Goal: Obtain resource: Obtain resource

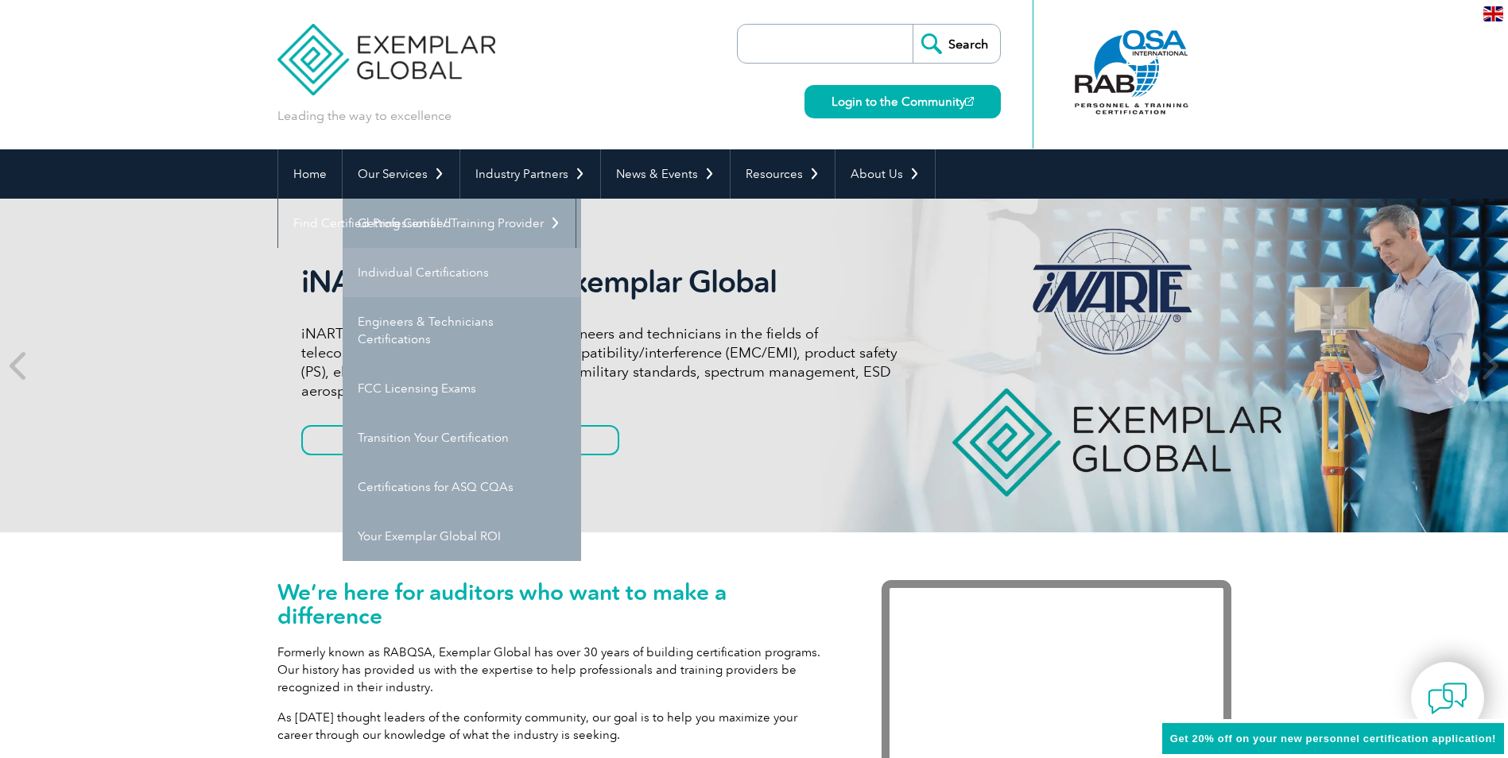
click at [429, 271] on link "Individual Certifications" at bounding box center [462, 272] width 239 height 49
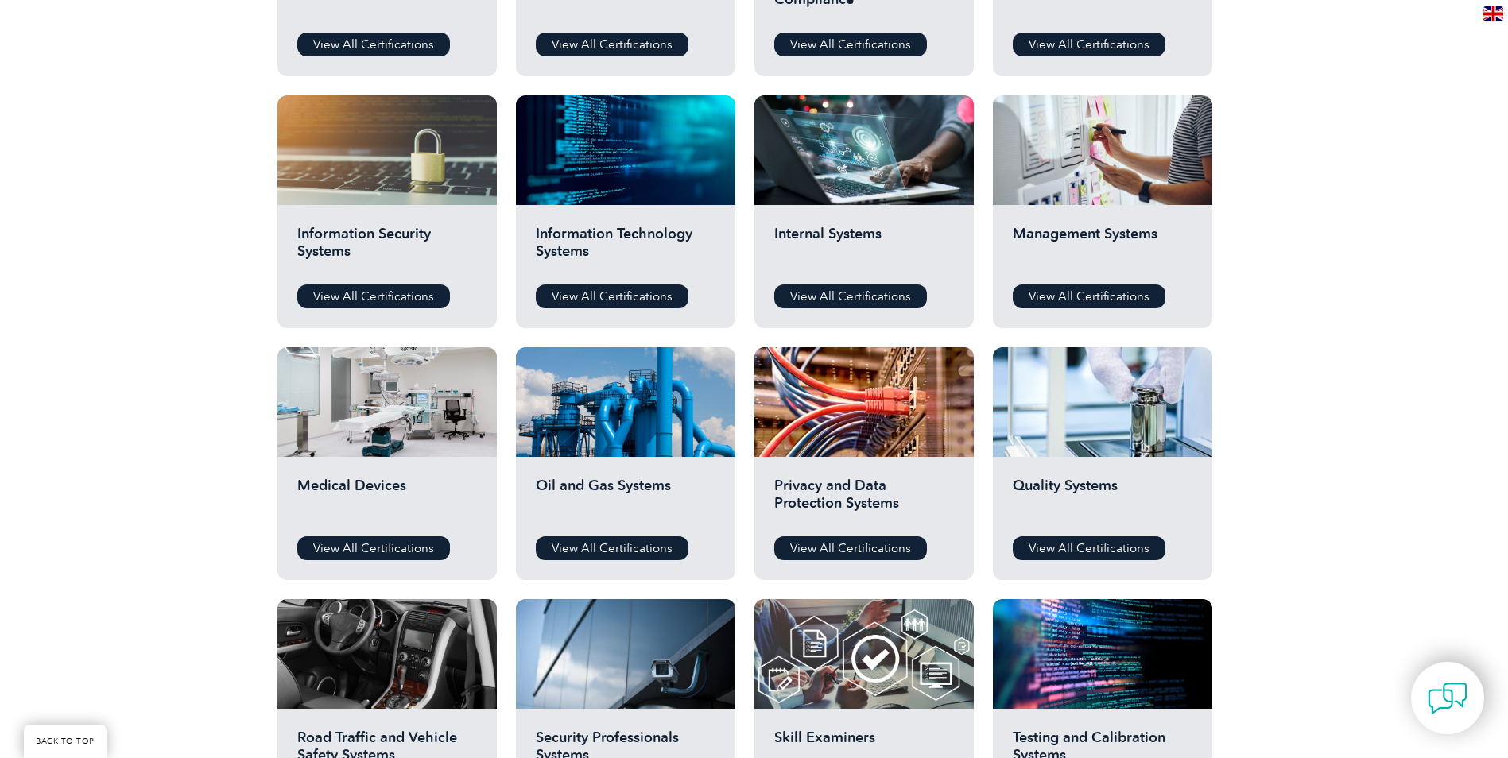
scroll to position [795, 0]
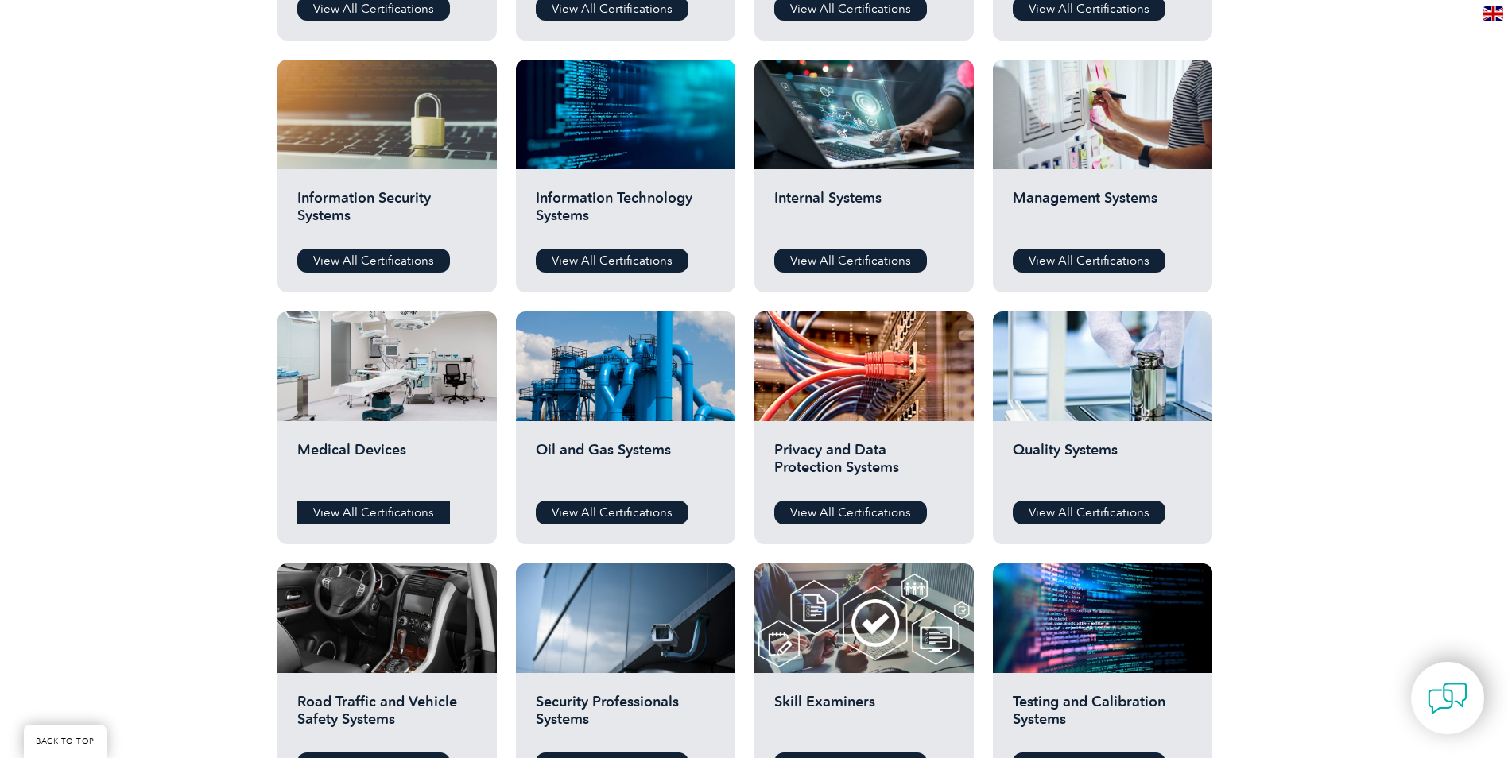
click at [360, 509] on link "View All Certifications" at bounding box center [373, 513] width 153 height 24
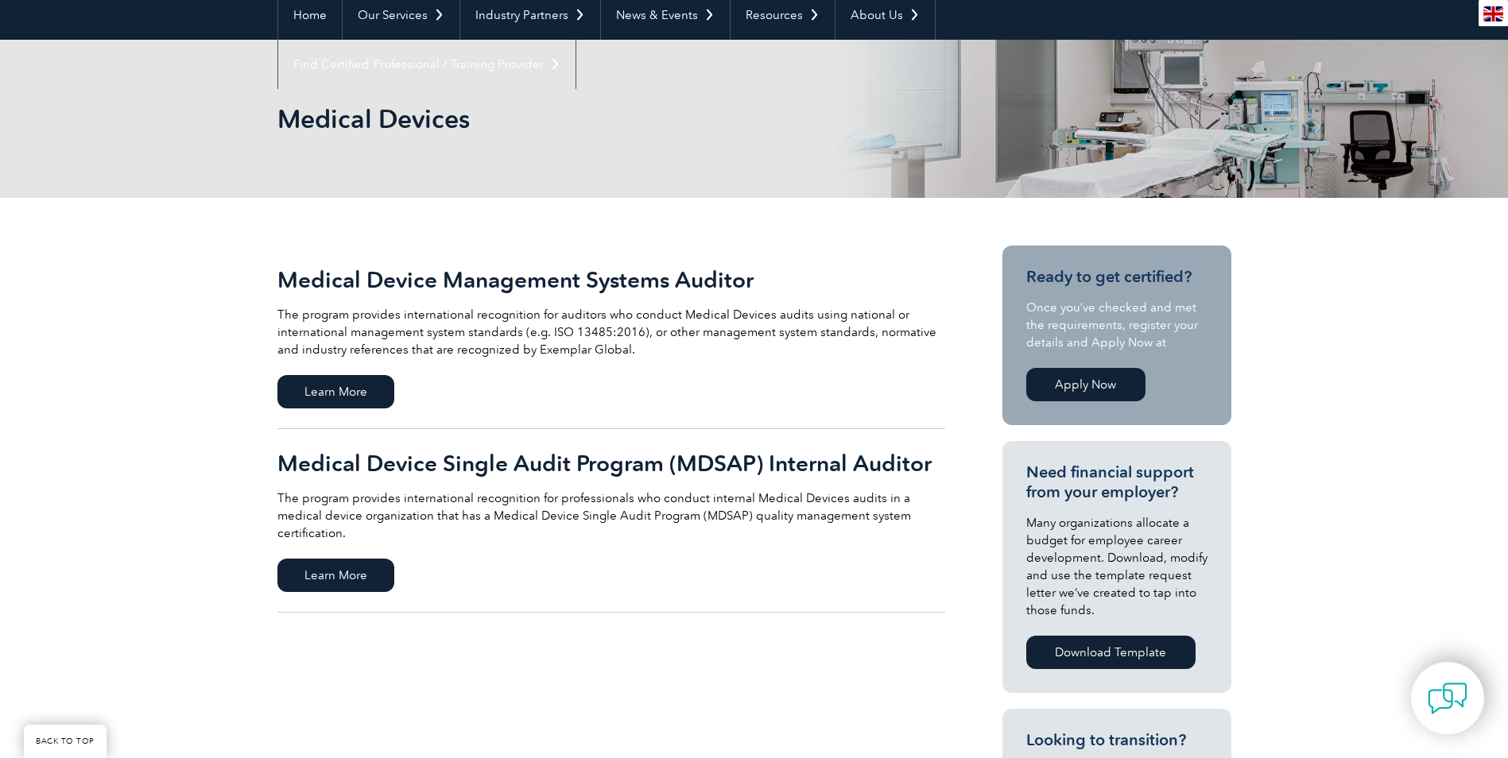
scroll to position [239, 0]
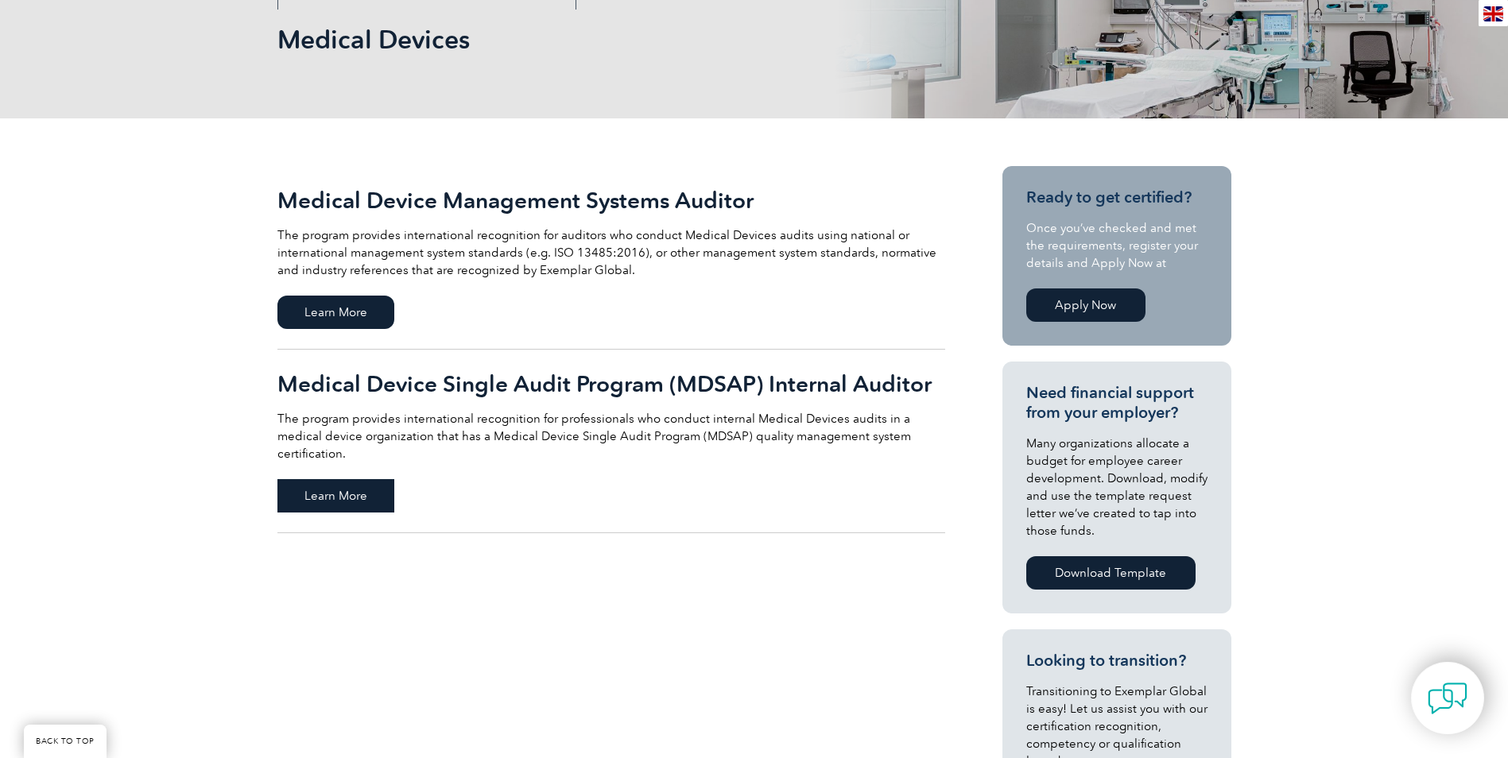
click at [328, 479] on span "Learn More" at bounding box center [335, 495] width 117 height 33
click at [345, 314] on span "Learn More" at bounding box center [335, 312] width 117 height 33
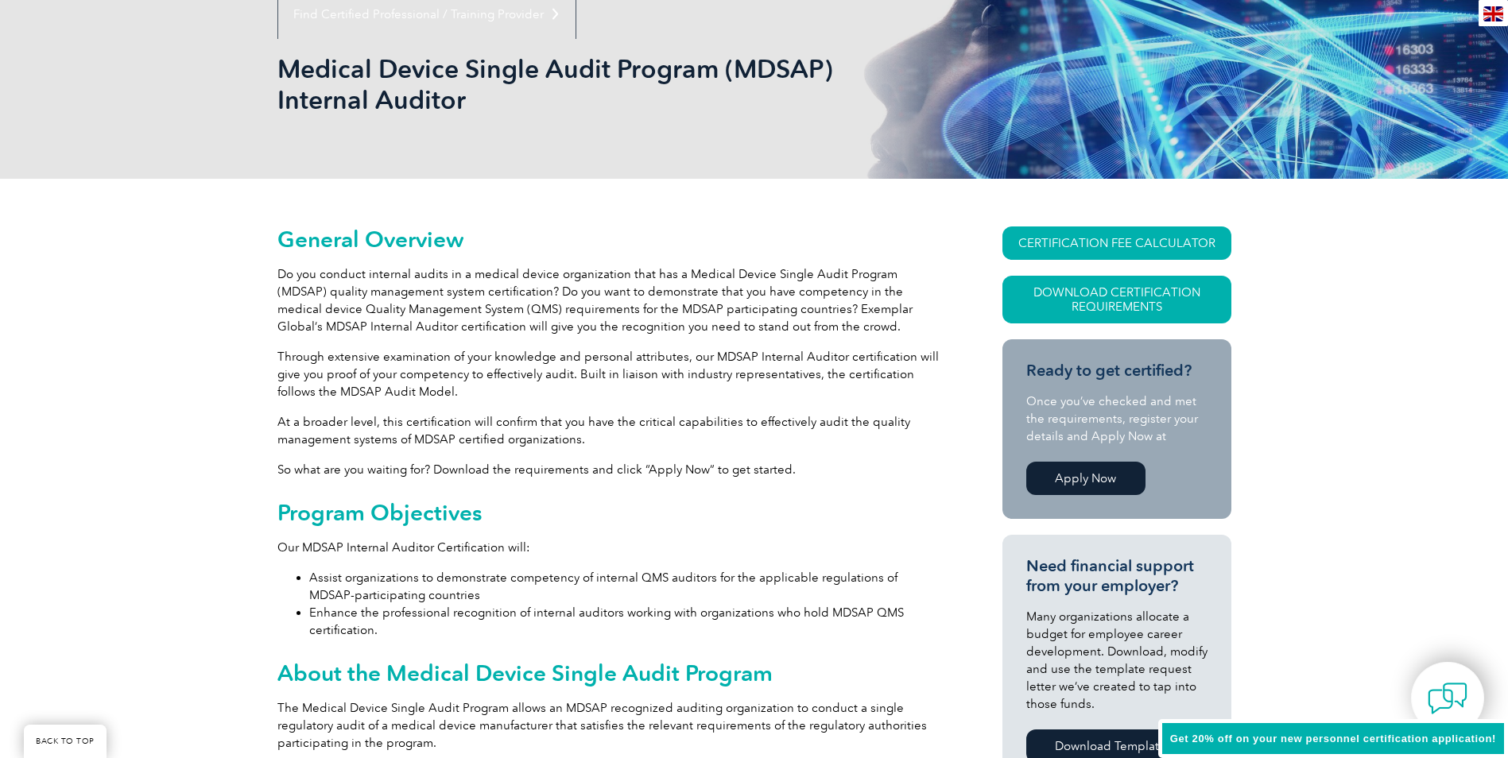
scroll to position [239, 0]
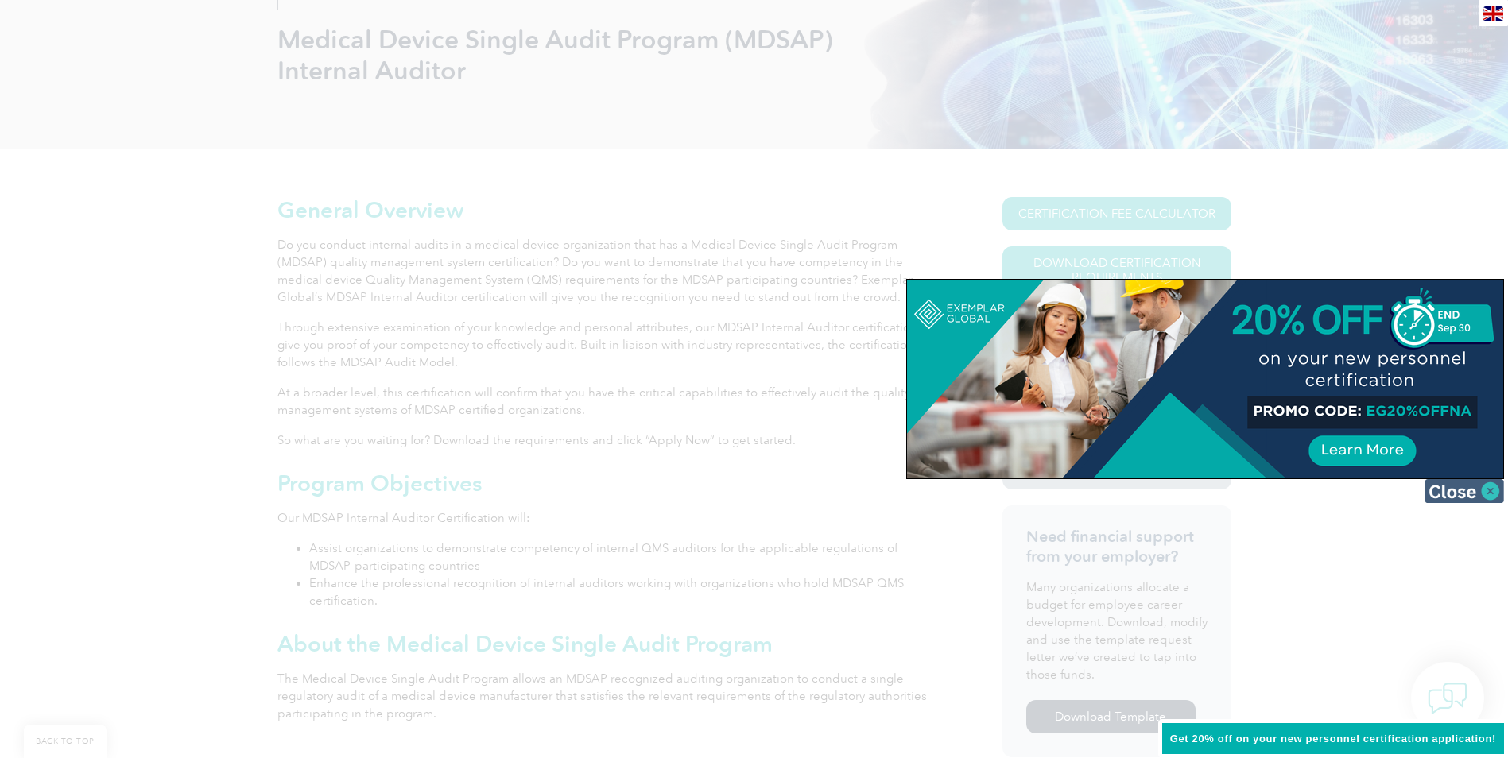
click at [1470, 491] on img at bounding box center [1465, 491] width 80 height 24
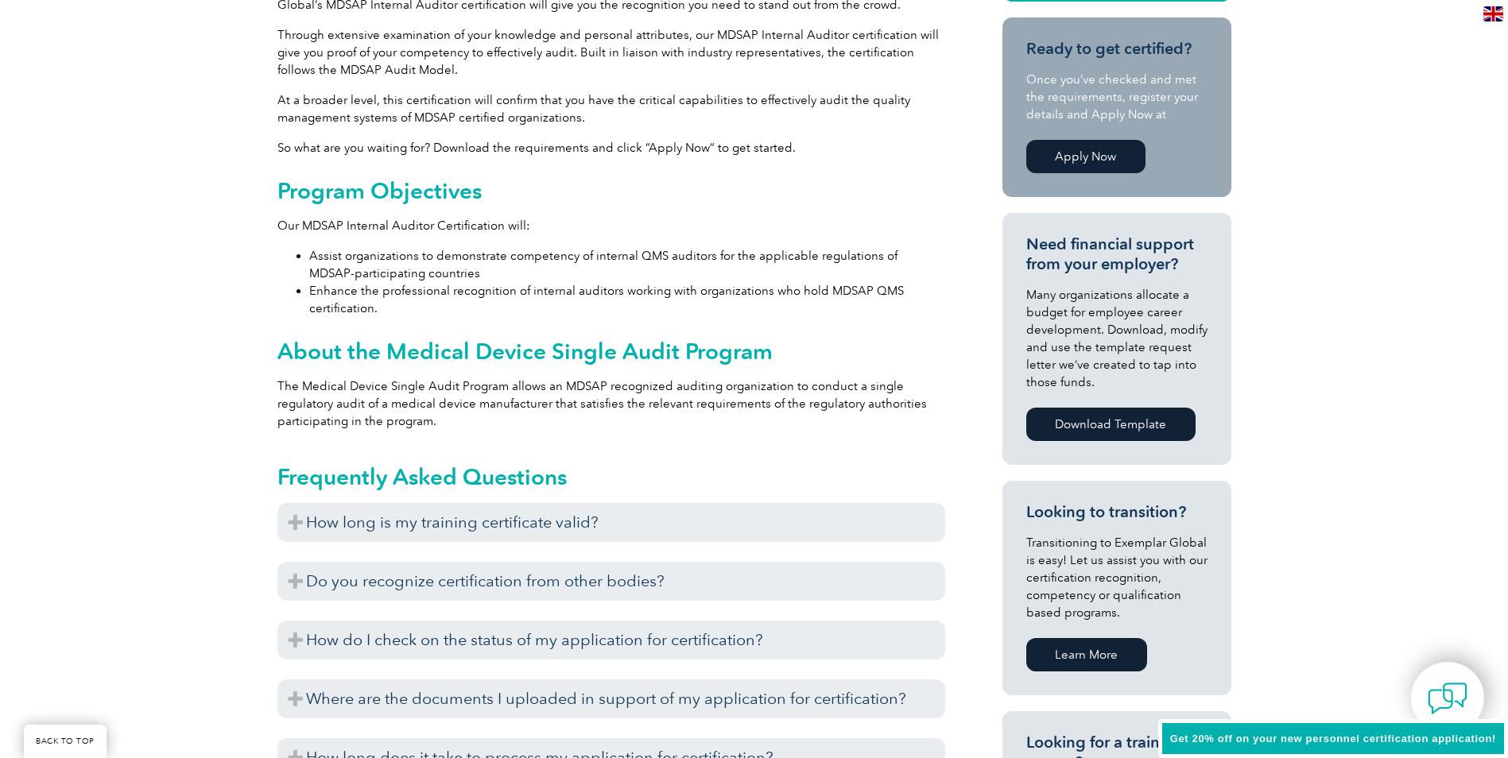
scroll to position [557, 0]
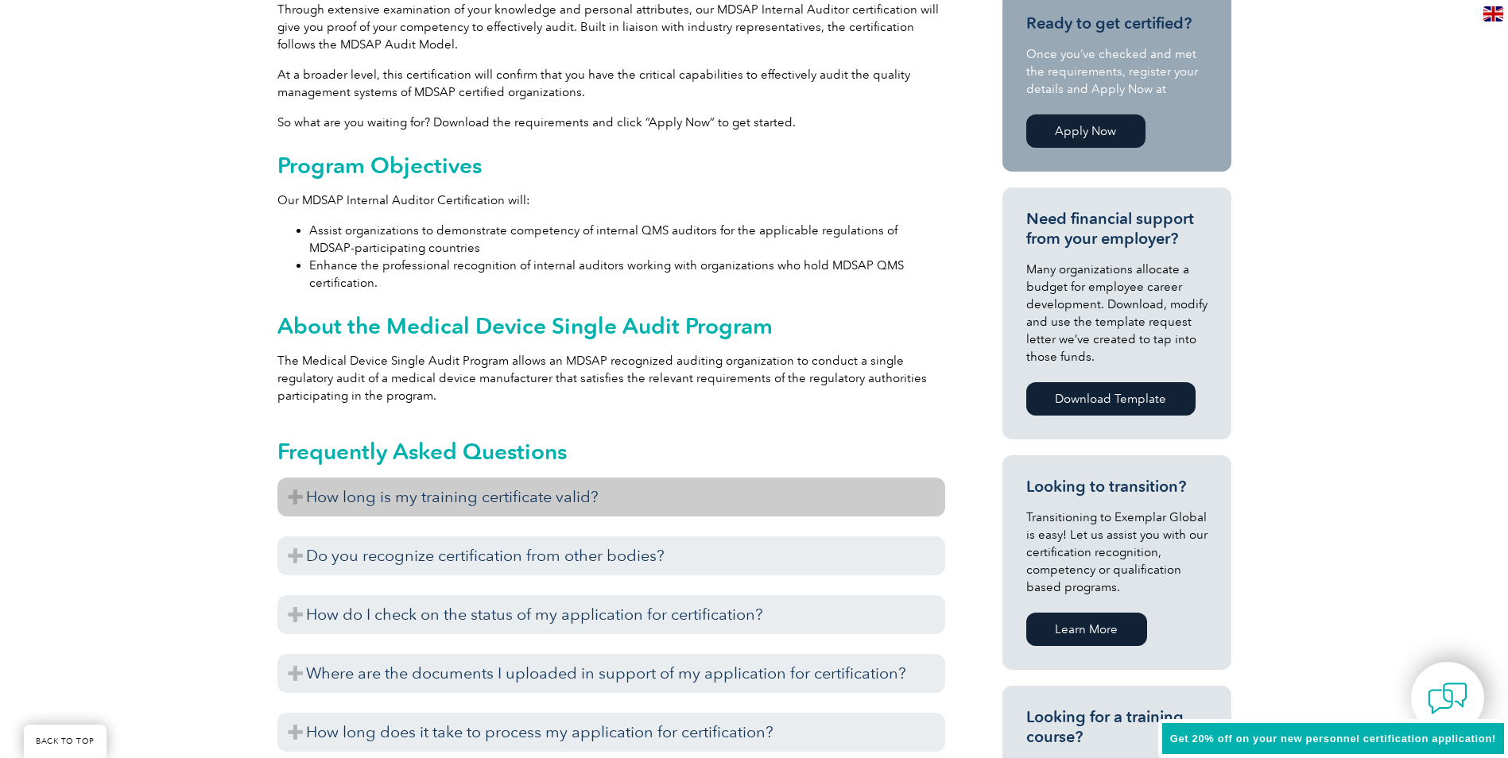
click at [287, 499] on h3 "How long is my training certificate valid?" at bounding box center [611, 497] width 668 height 39
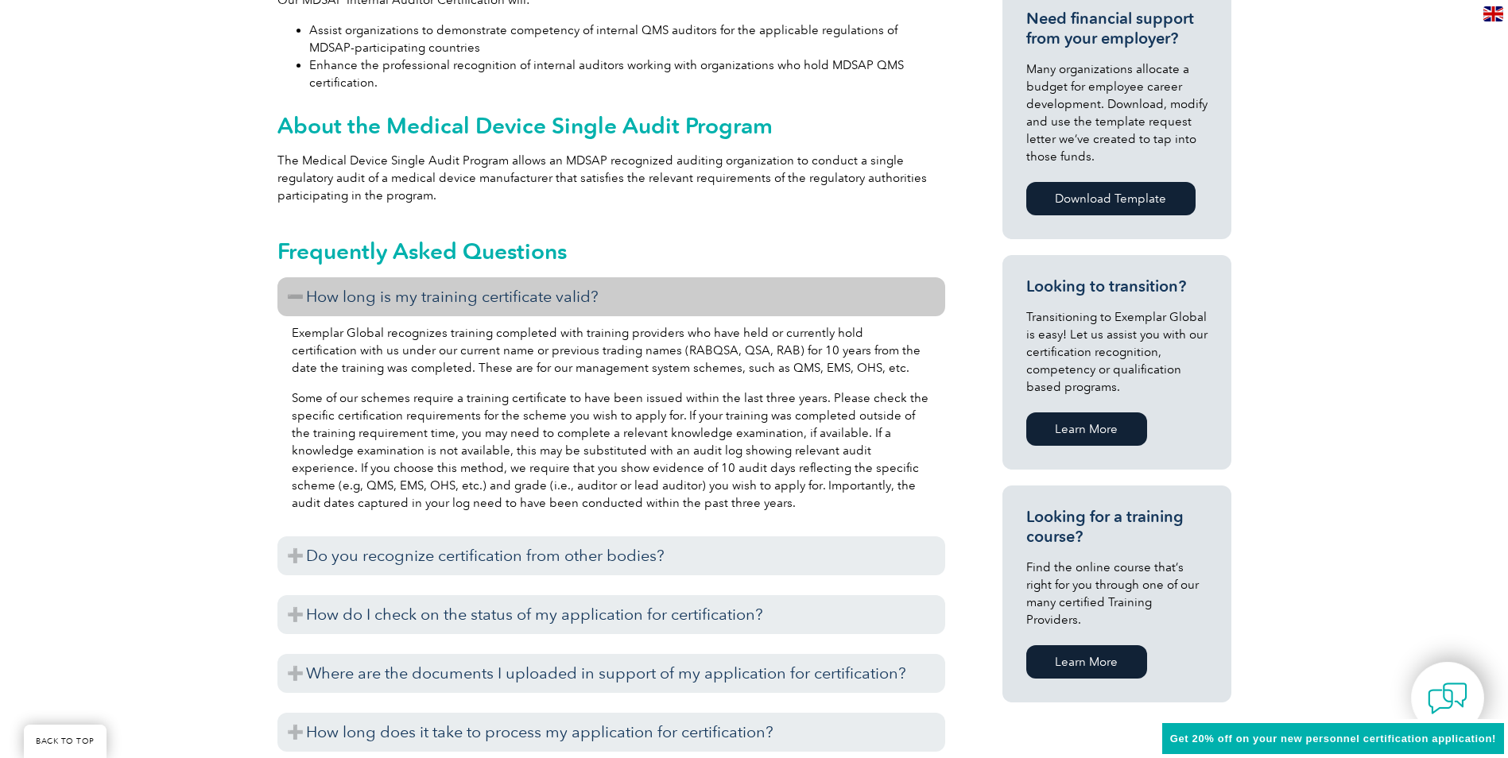
scroll to position [795, 0]
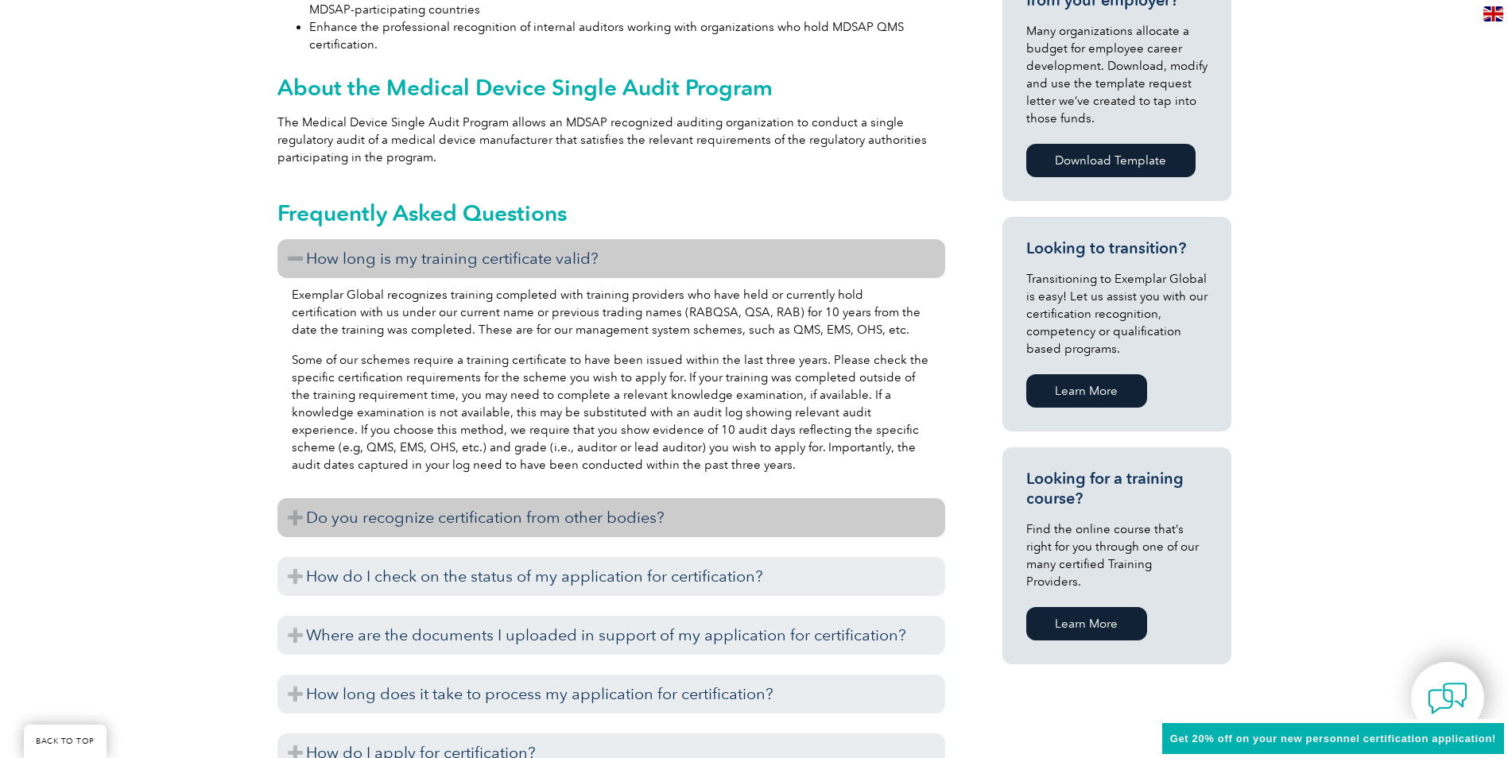
click at [304, 518] on h3 "Do you recognize certification from other bodies?" at bounding box center [611, 517] width 668 height 39
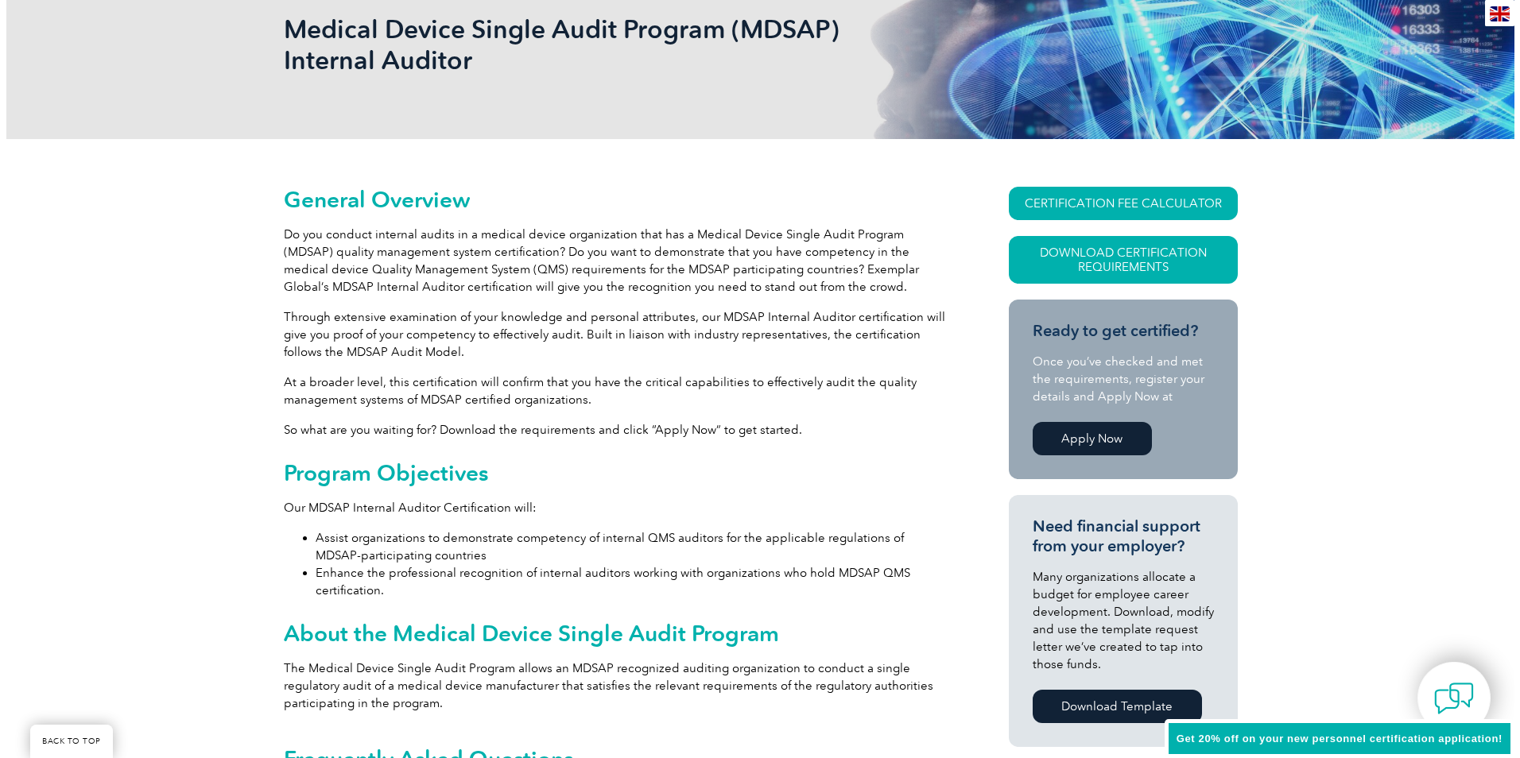
scroll to position [239, 0]
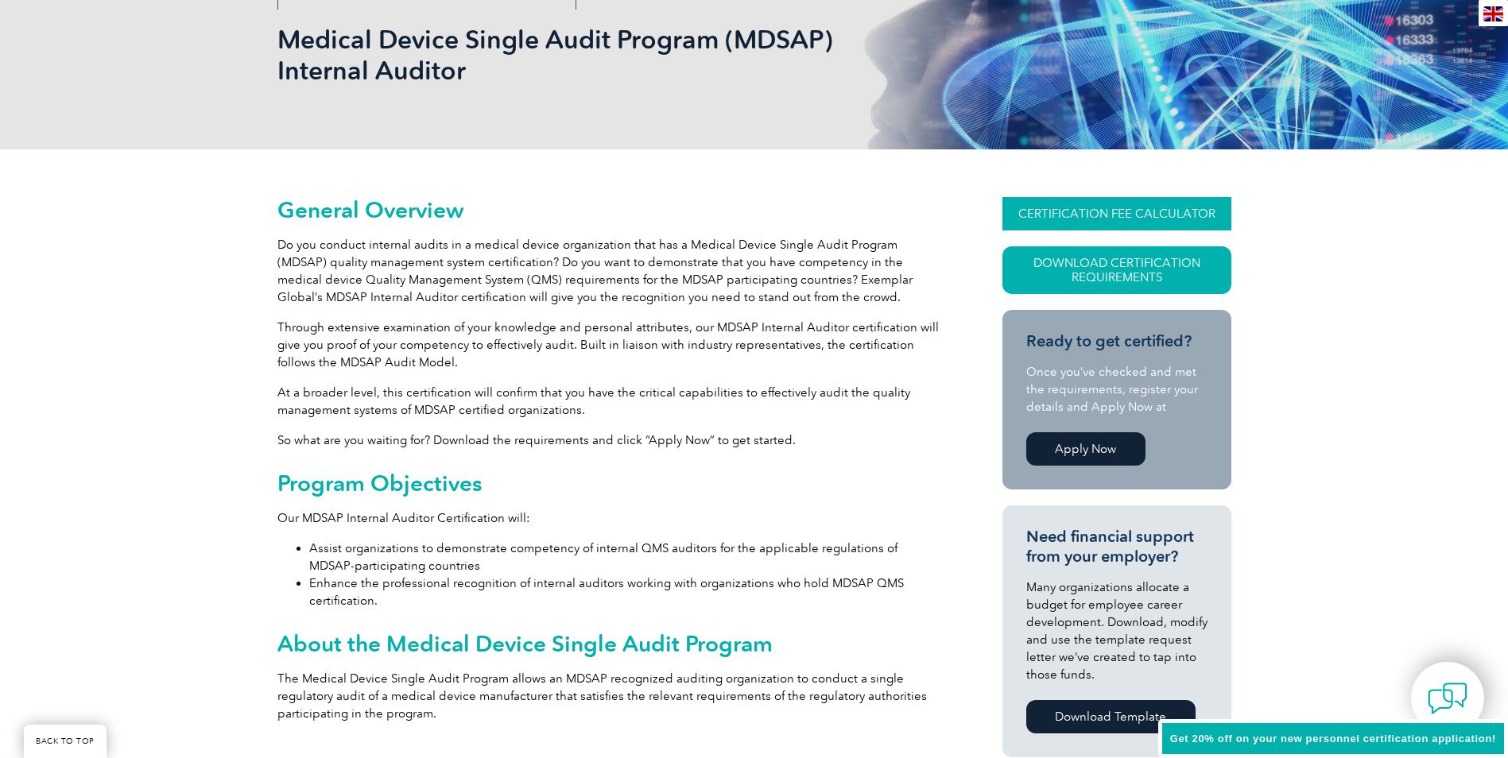
click at [1063, 218] on link "CERTIFICATION FEE CALCULATOR" at bounding box center [1117, 213] width 229 height 33
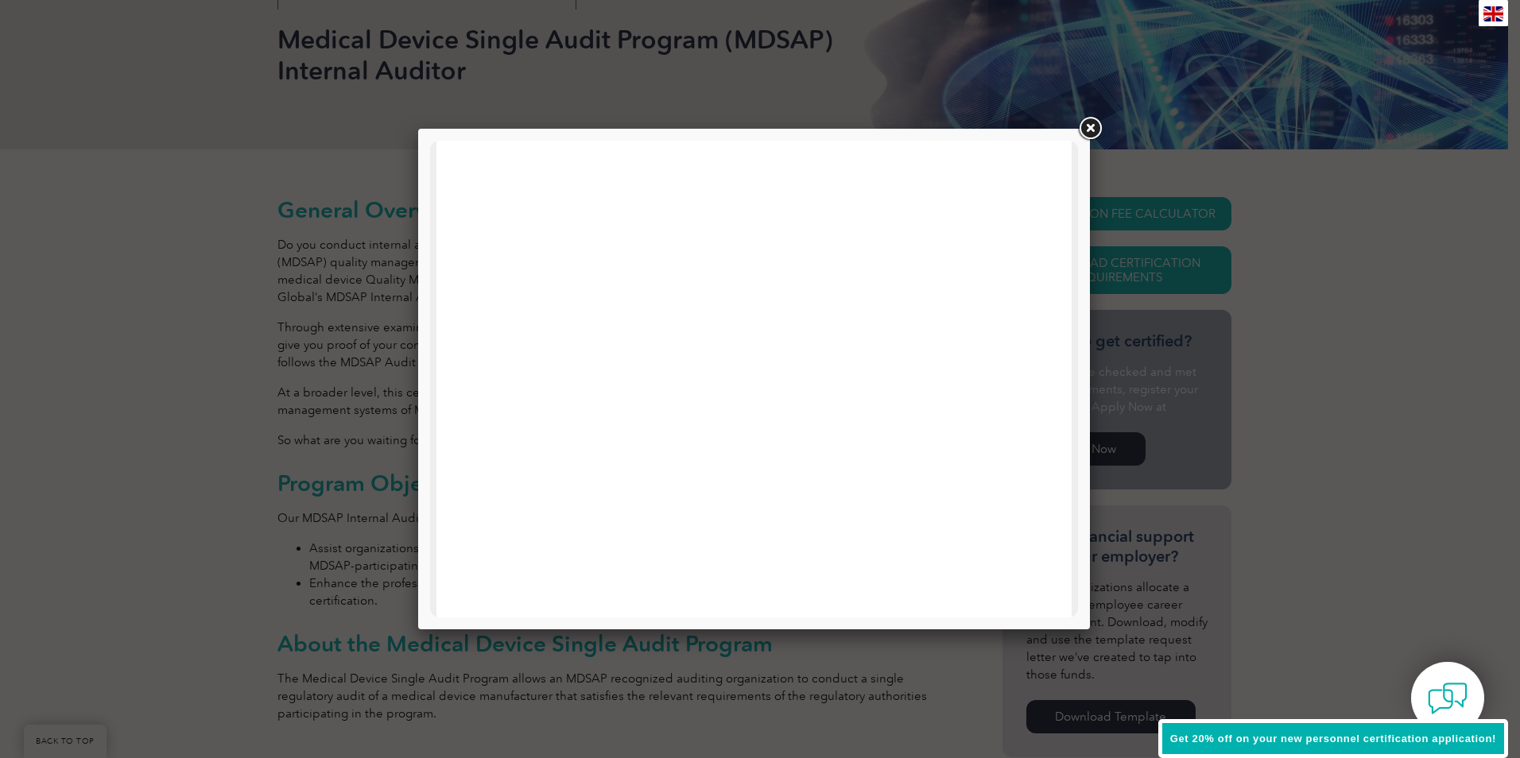
scroll to position [0, 0]
click at [1089, 130] on link at bounding box center [1090, 128] width 29 height 29
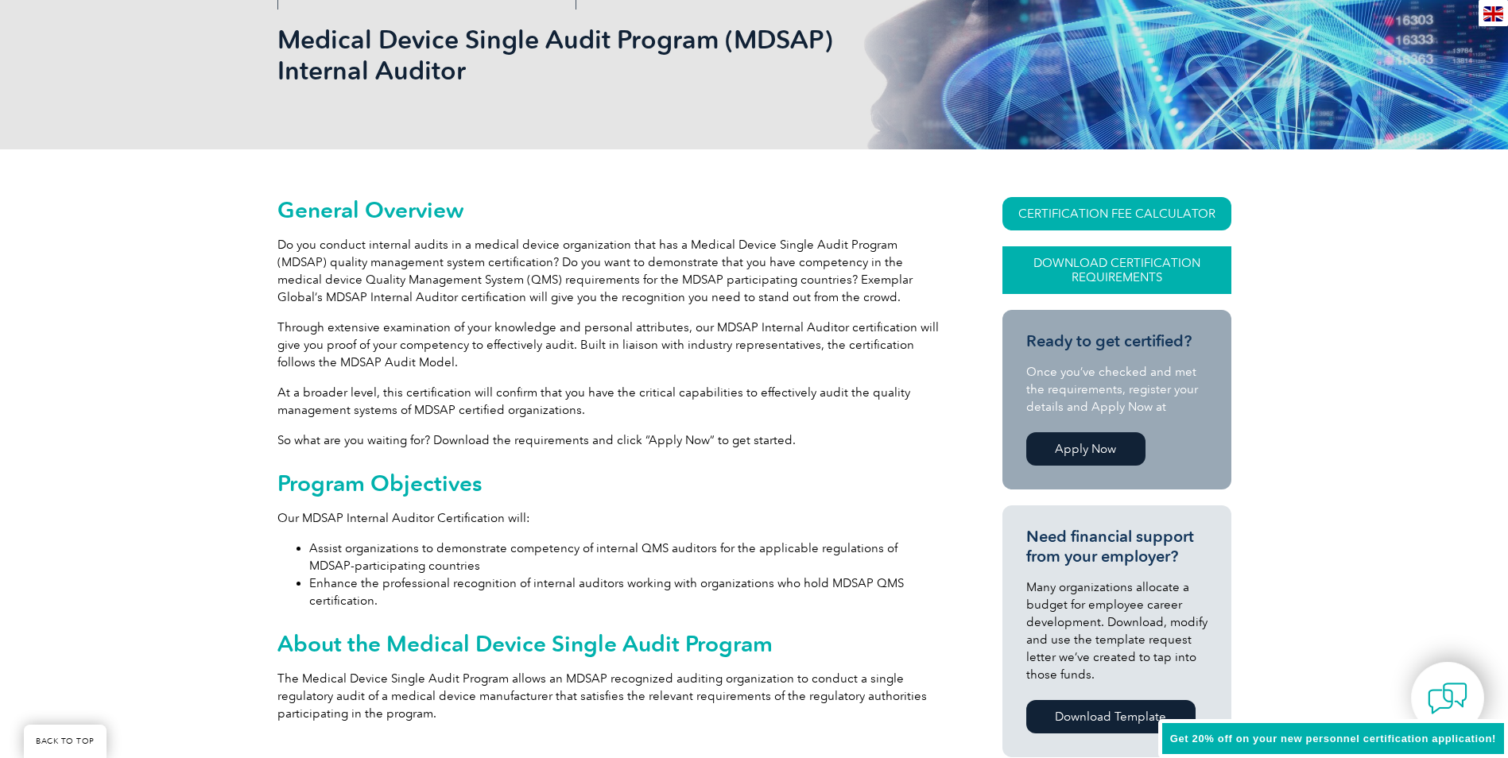
click at [1080, 275] on link "Download Certification Requirements" at bounding box center [1117, 270] width 229 height 48
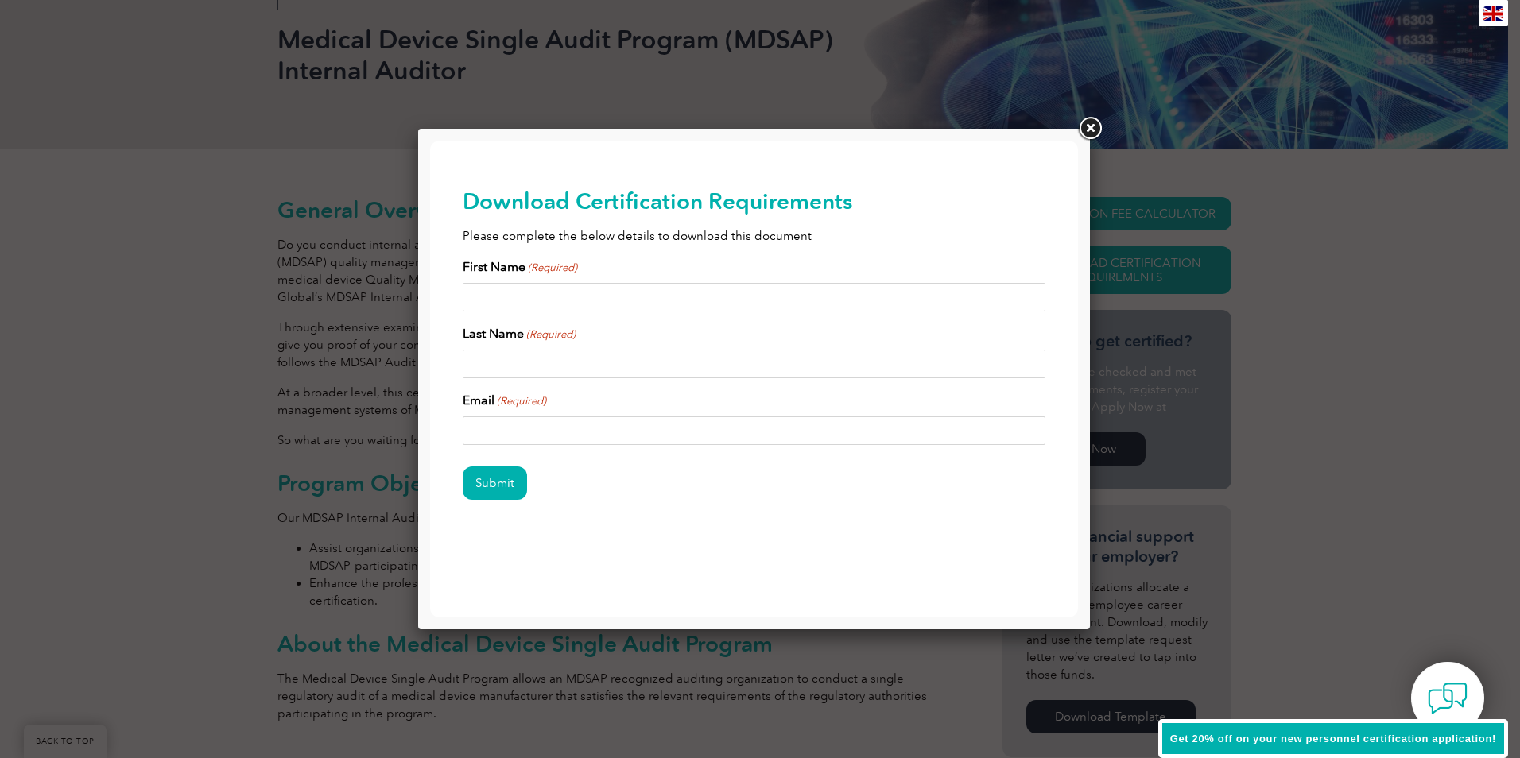
click at [1088, 130] on link at bounding box center [1090, 128] width 29 height 29
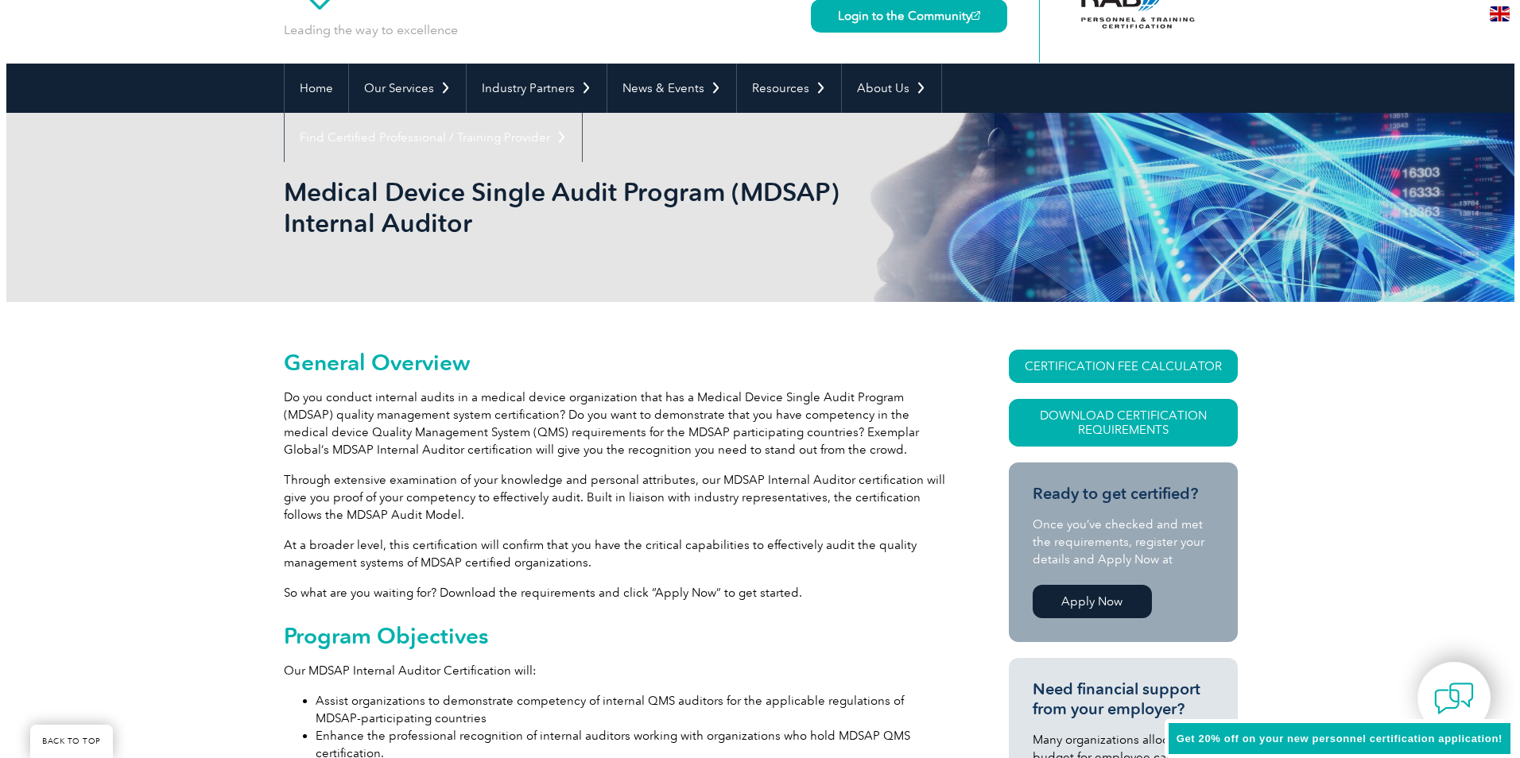
scroll to position [80, 0]
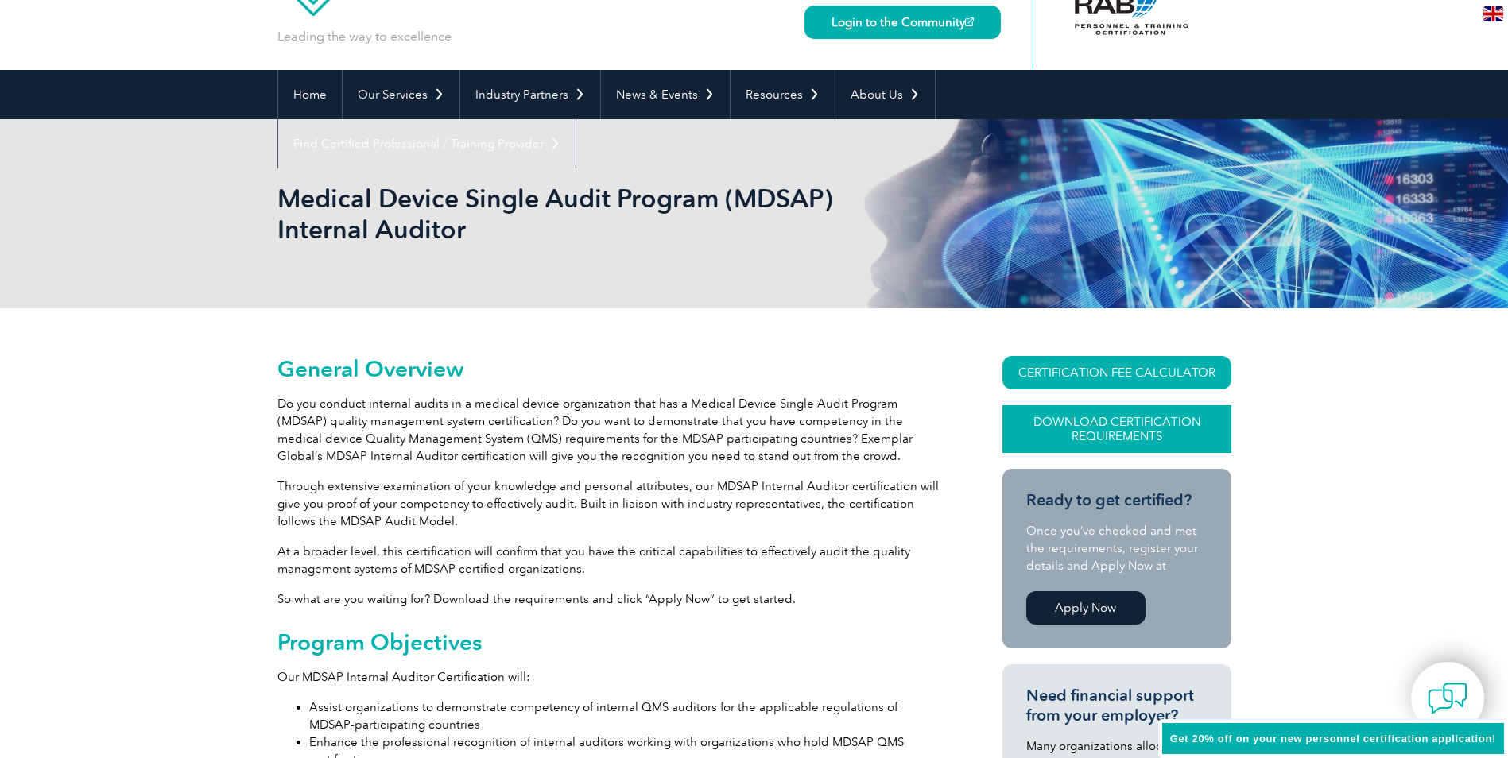
click at [1100, 433] on link "Download Certification Requirements" at bounding box center [1117, 429] width 229 height 48
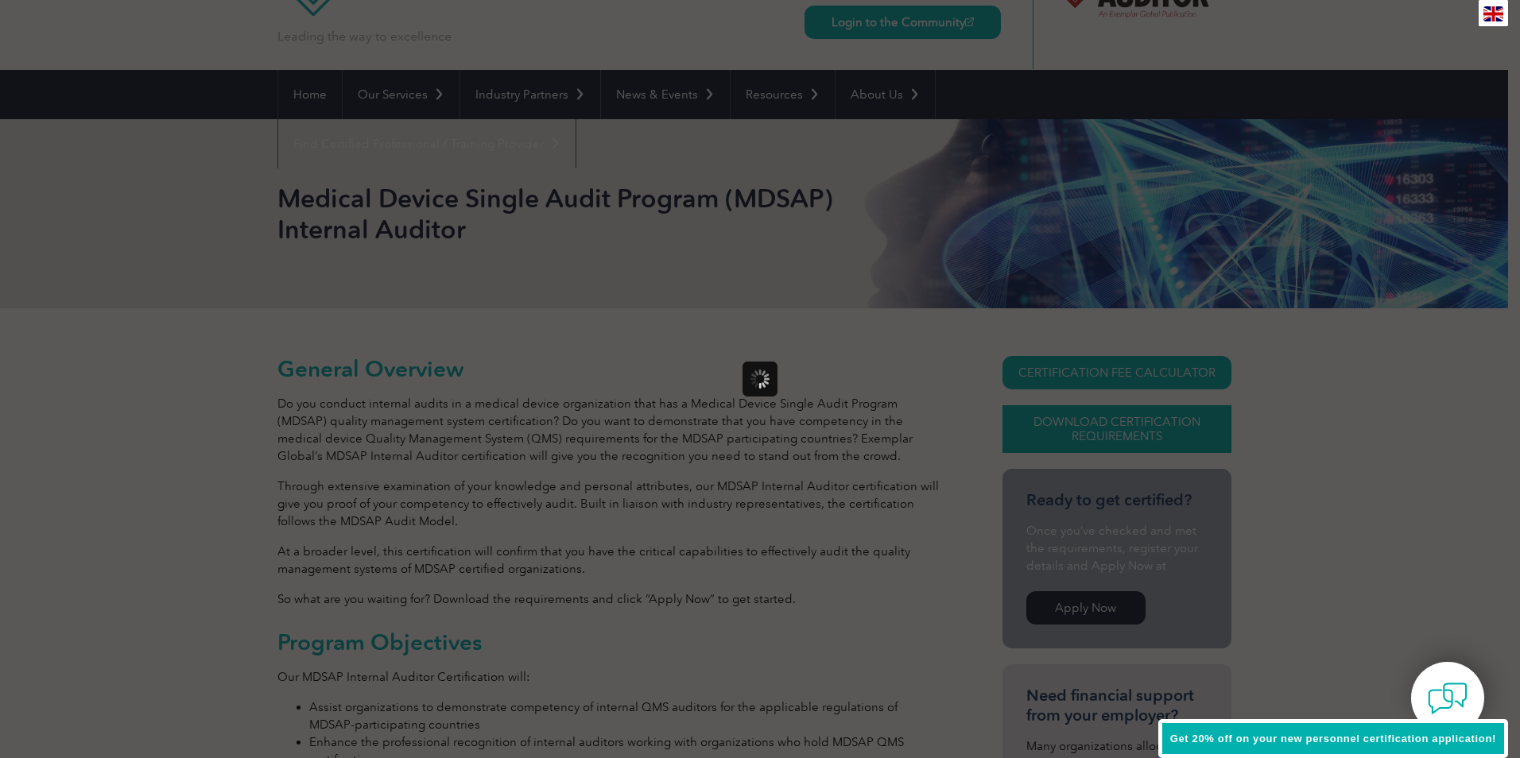
scroll to position [0, 0]
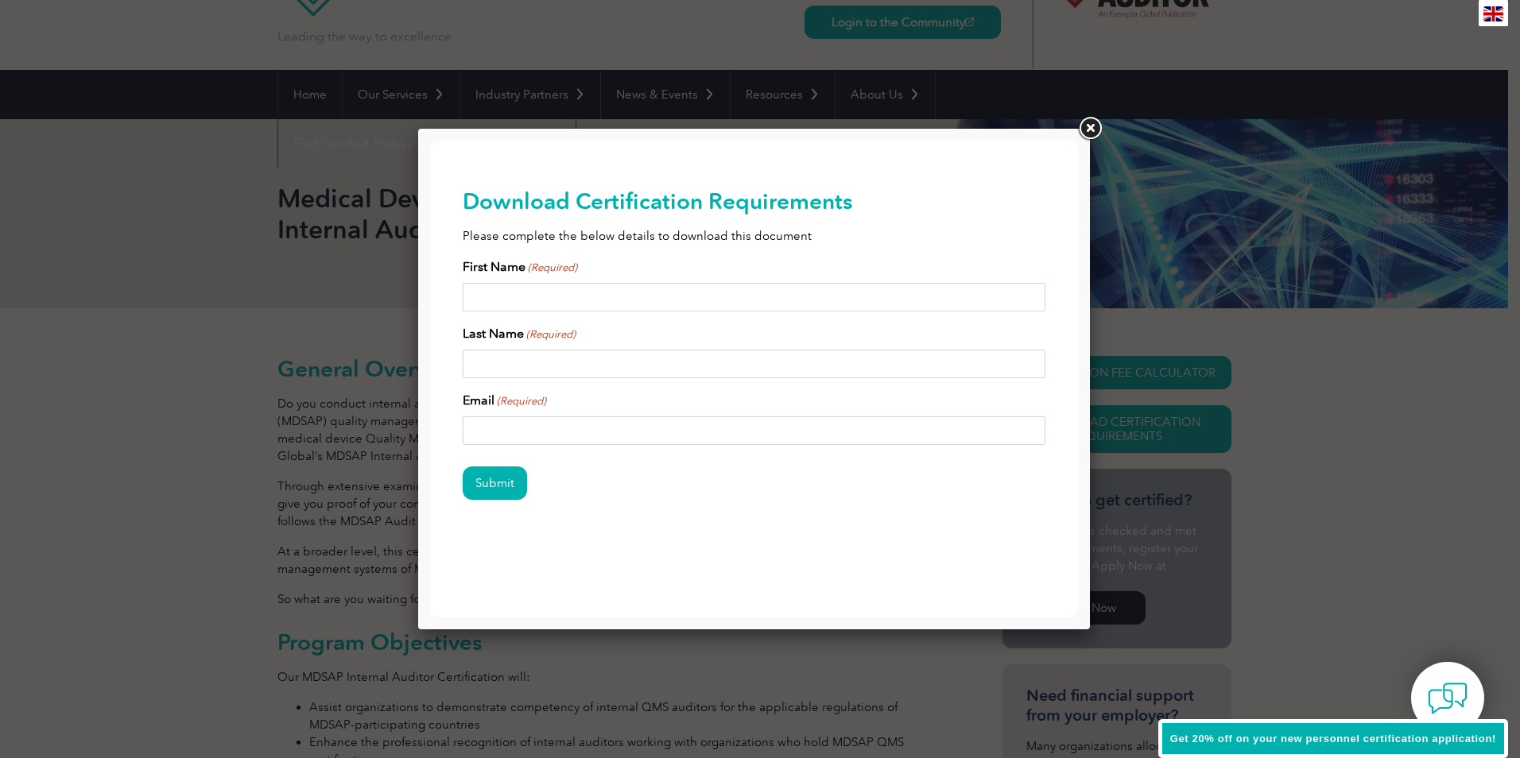
click at [475, 291] on input "First Name (Required)" at bounding box center [755, 297] width 584 height 29
type input "Jane"
type input "Marrier"
type input "jane.marrier@agilent.com"
click at [490, 483] on input "Submit" at bounding box center [495, 483] width 64 height 33
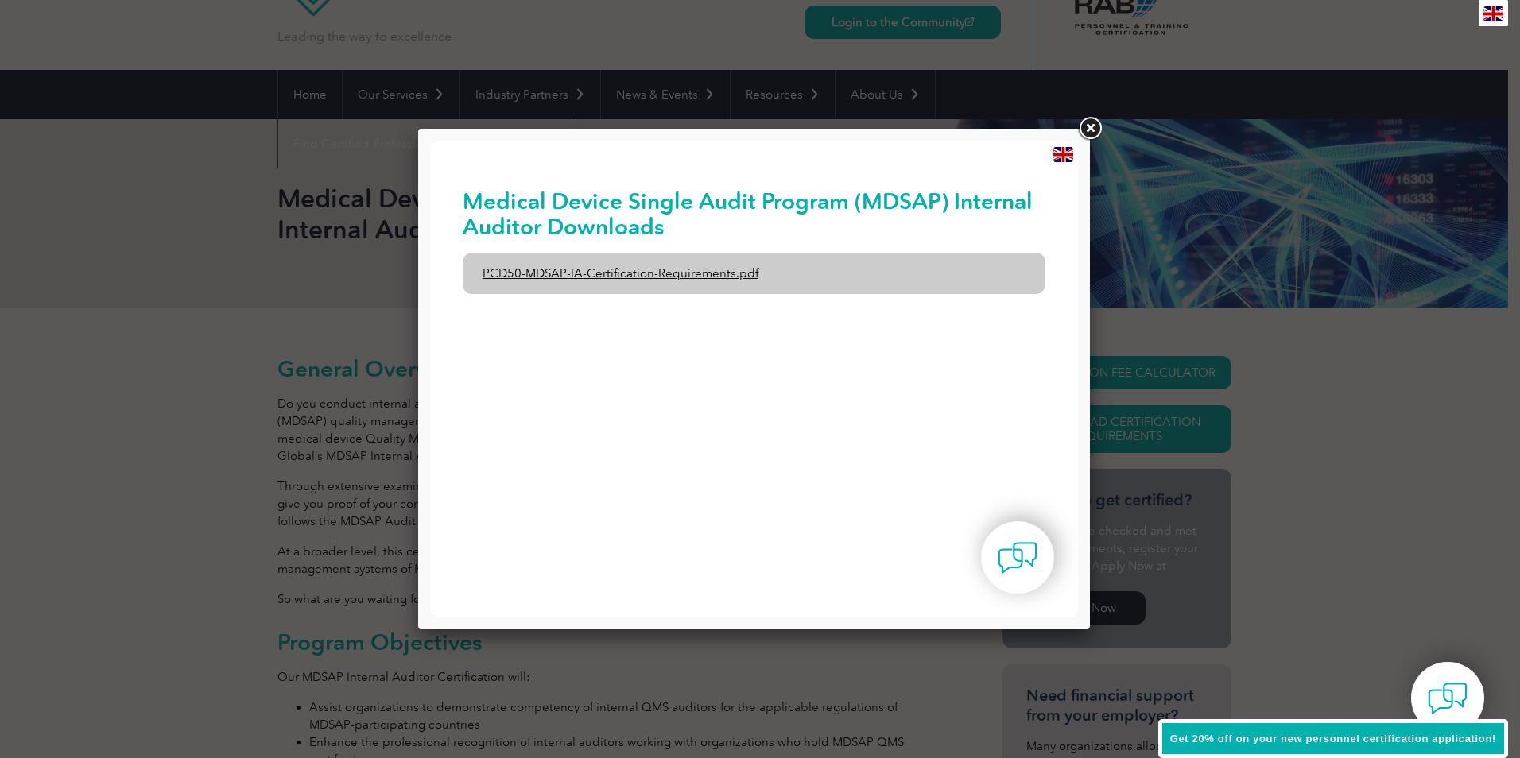
click at [705, 278] on link "PCD50-MDSAP-IA-Certification-Requirements.pdf" at bounding box center [755, 273] width 584 height 41
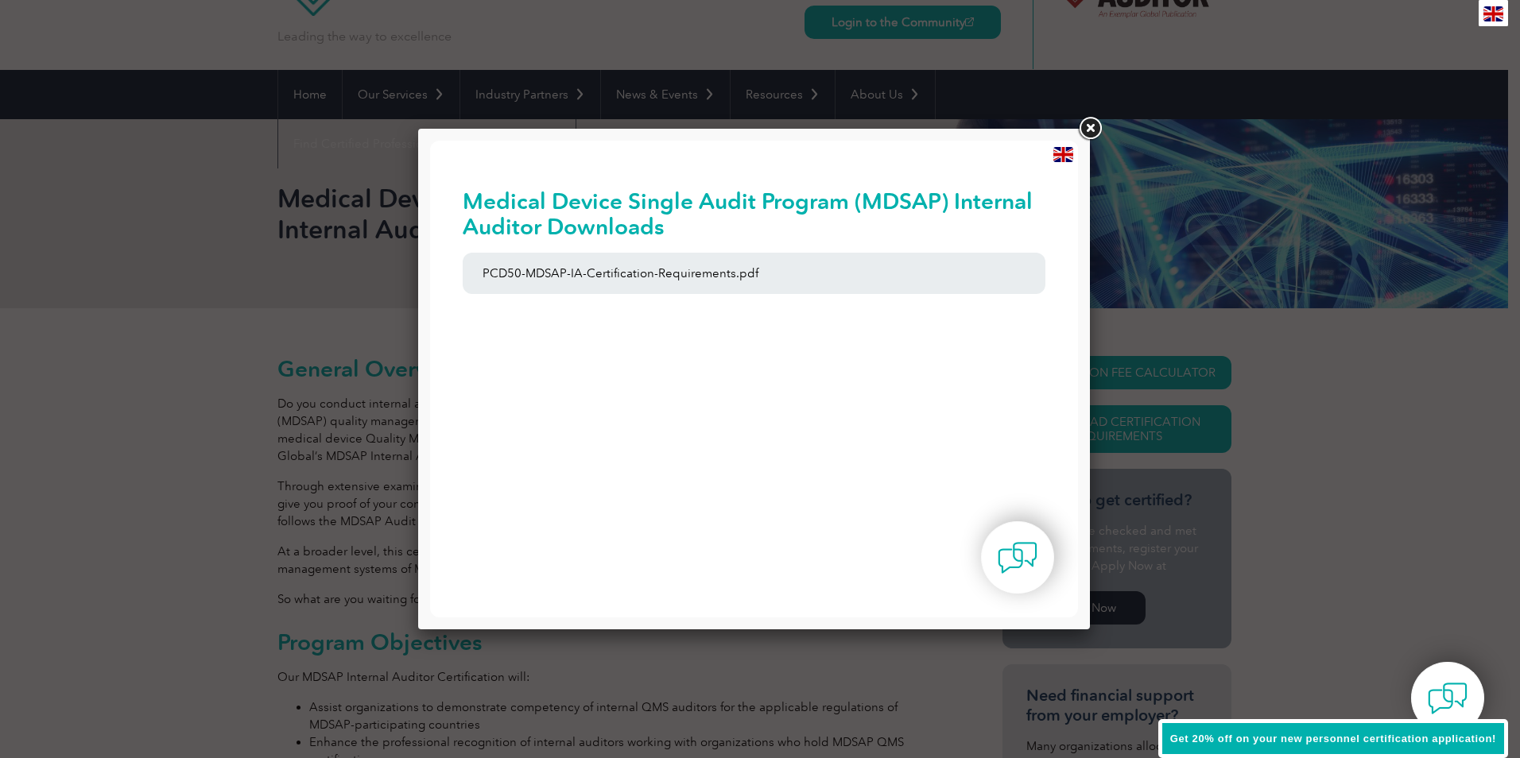
click at [1093, 128] on link at bounding box center [1090, 128] width 29 height 29
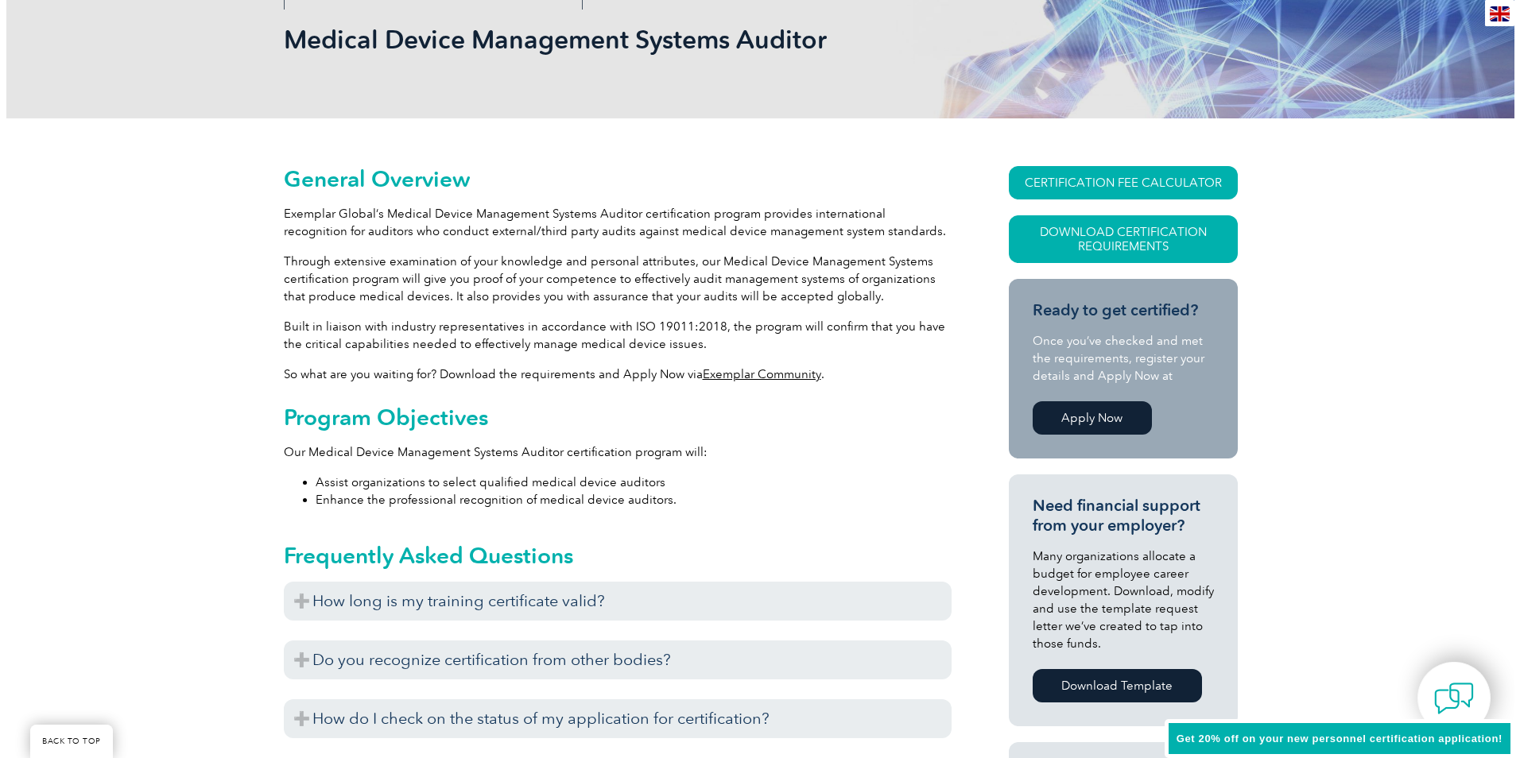
scroll to position [159, 0]
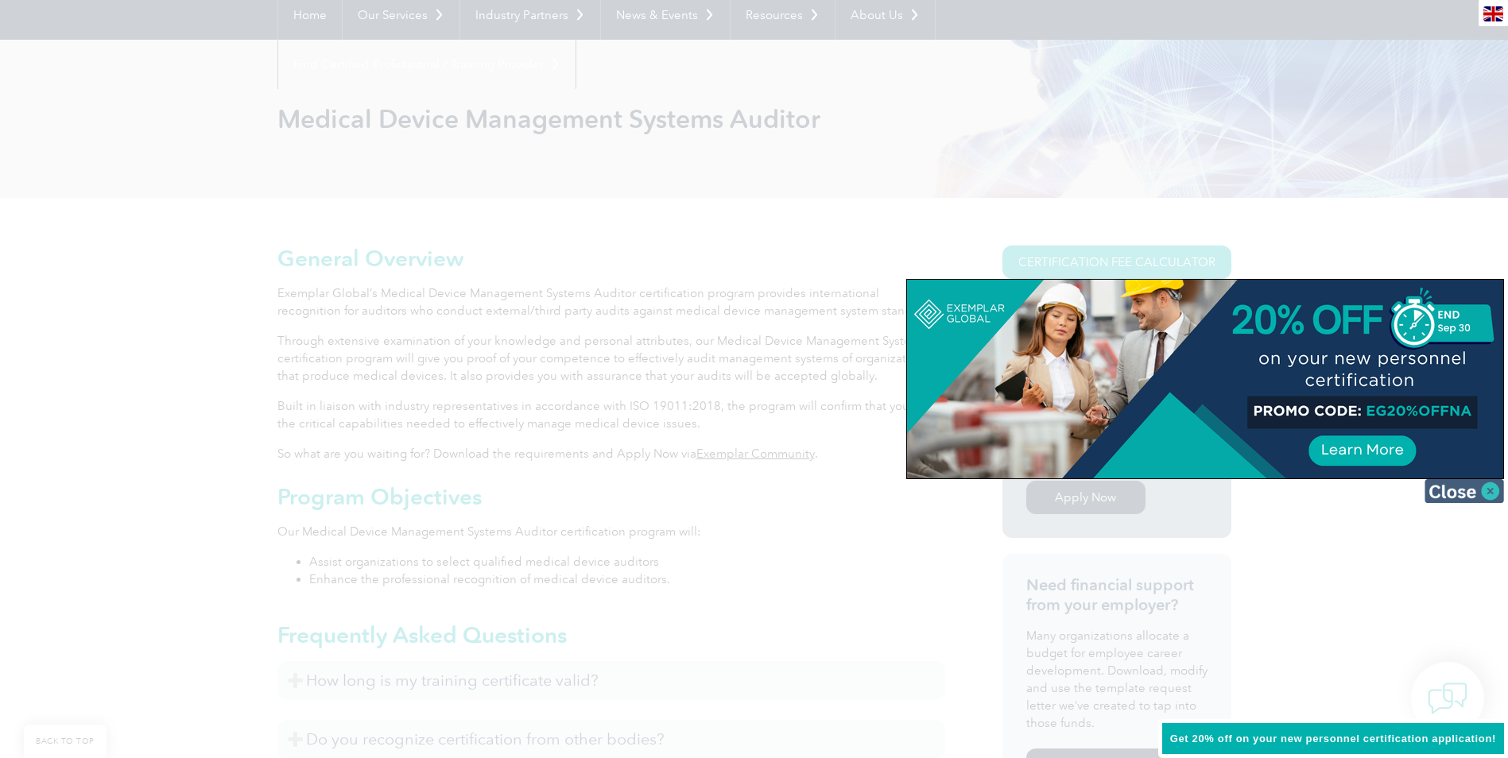
click at [1471, 497] on img at bounding box center [1465, 491] width 80 height 24
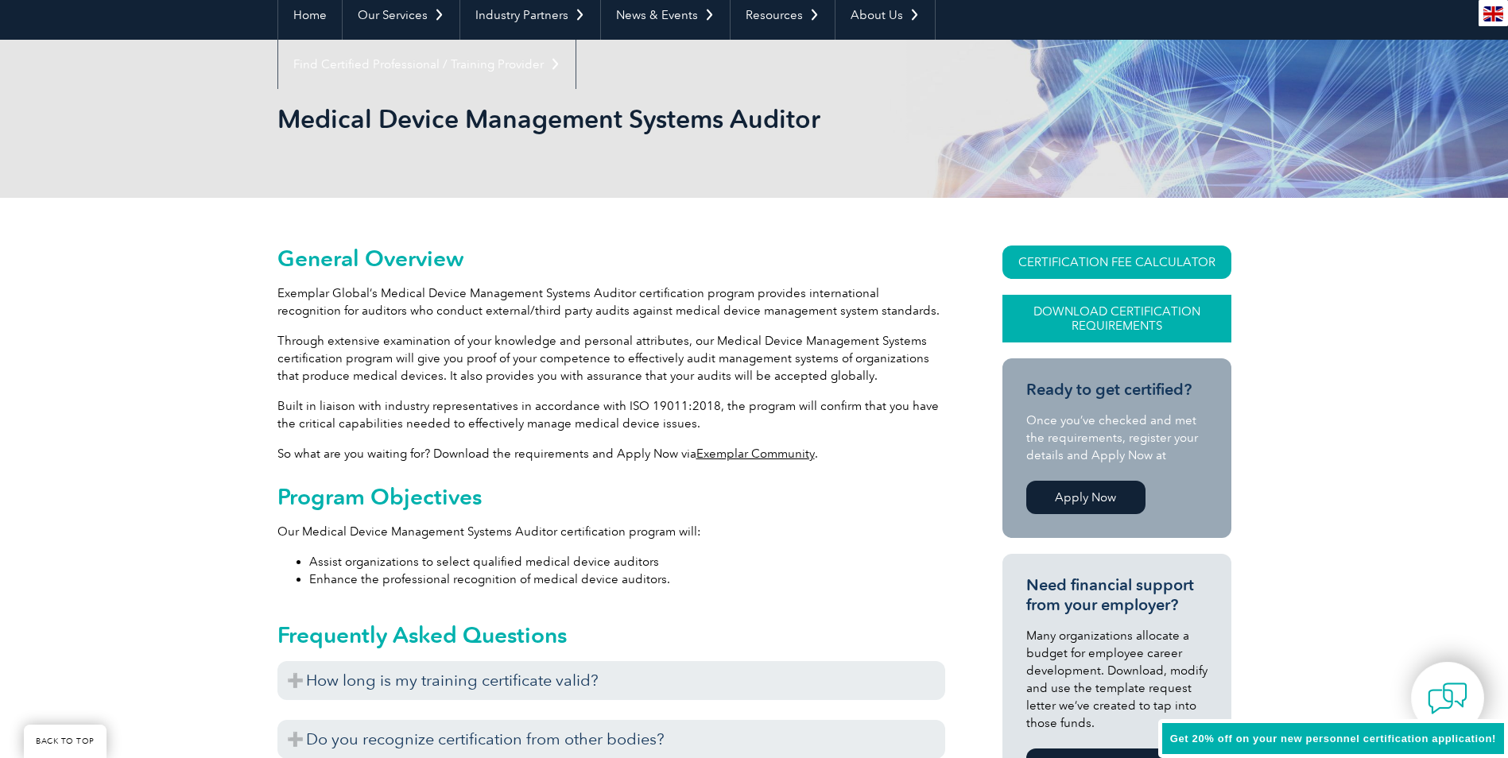
click at [1088, 315] on link "Download Certification Requirements" at bounding box center [1117, 319] width 229 height 48
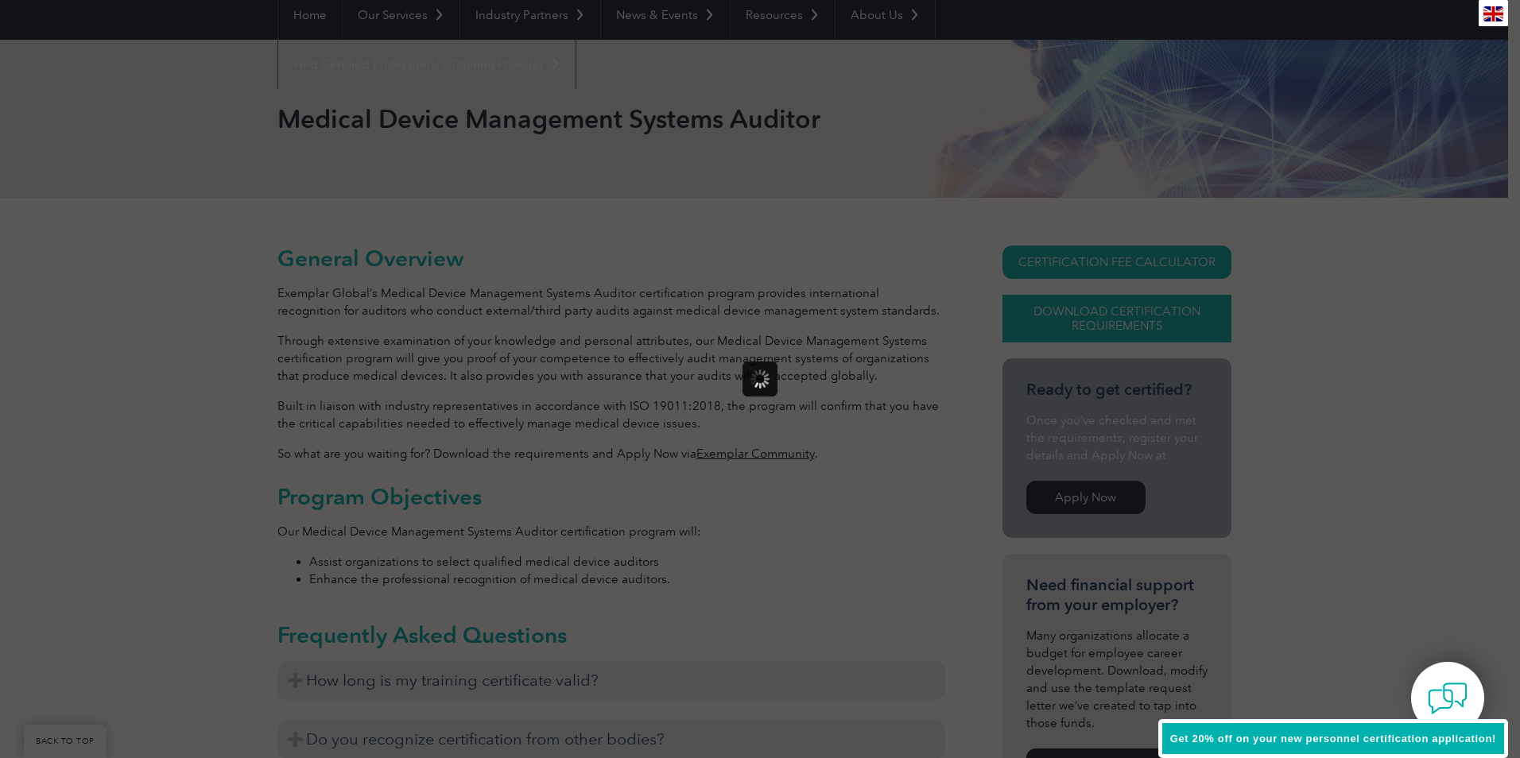
scroll to position [0, 0]
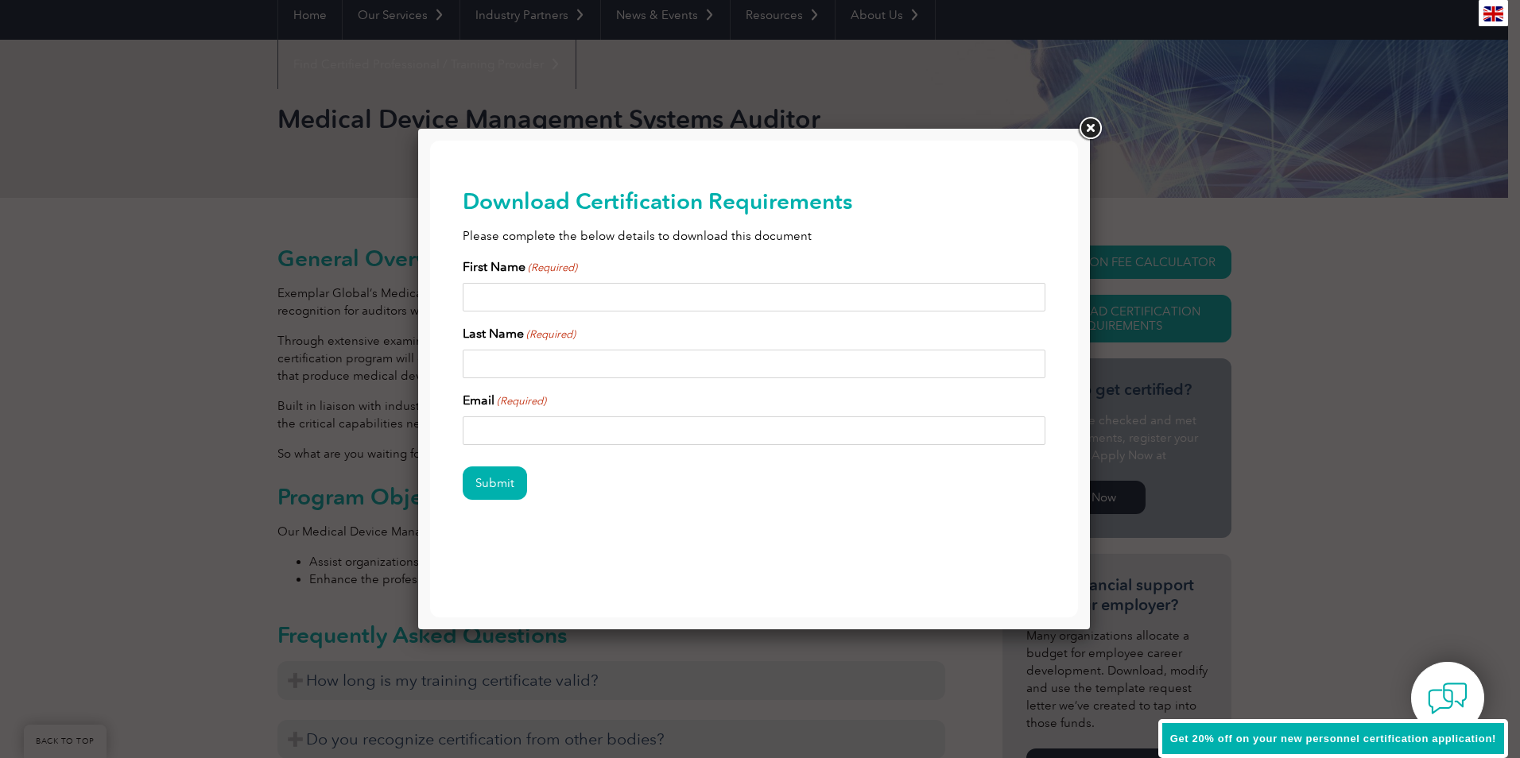
click at [489, 299] on input "First Name (Required)" at bounding box center [755, 297] width 584 height 29
type input "Jane"
type input "Marrier"
type input "jane.marrier@agilent.com"
click at [499, 486] on input "Submit" at bounding box center [495, 483] width 64 height 33
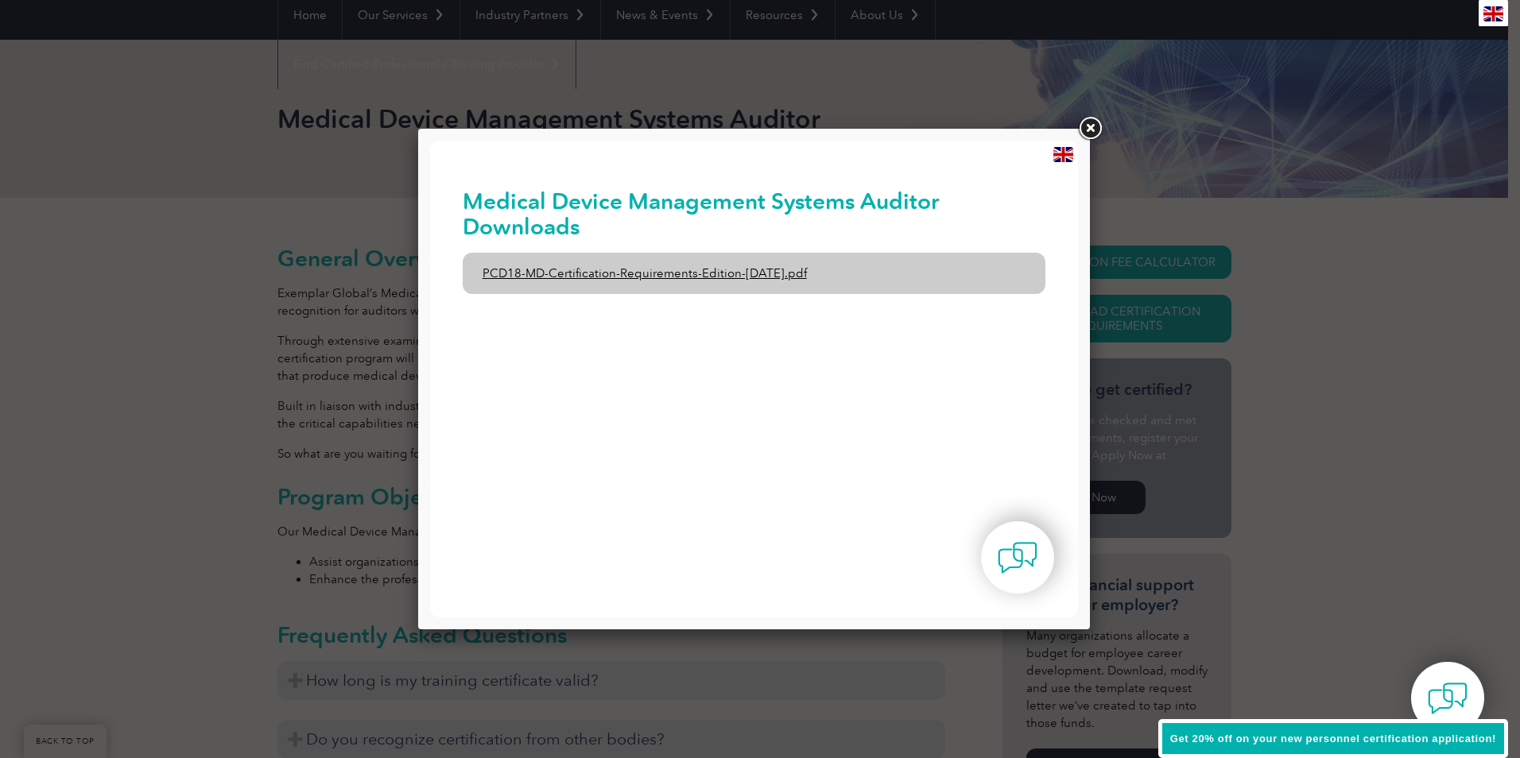
click at [661, 271] on link "PCD18-MD-Certification-Requirements-Edition-1-June-2020.pdf" at bounding box center [755, 273] width 584 height 41
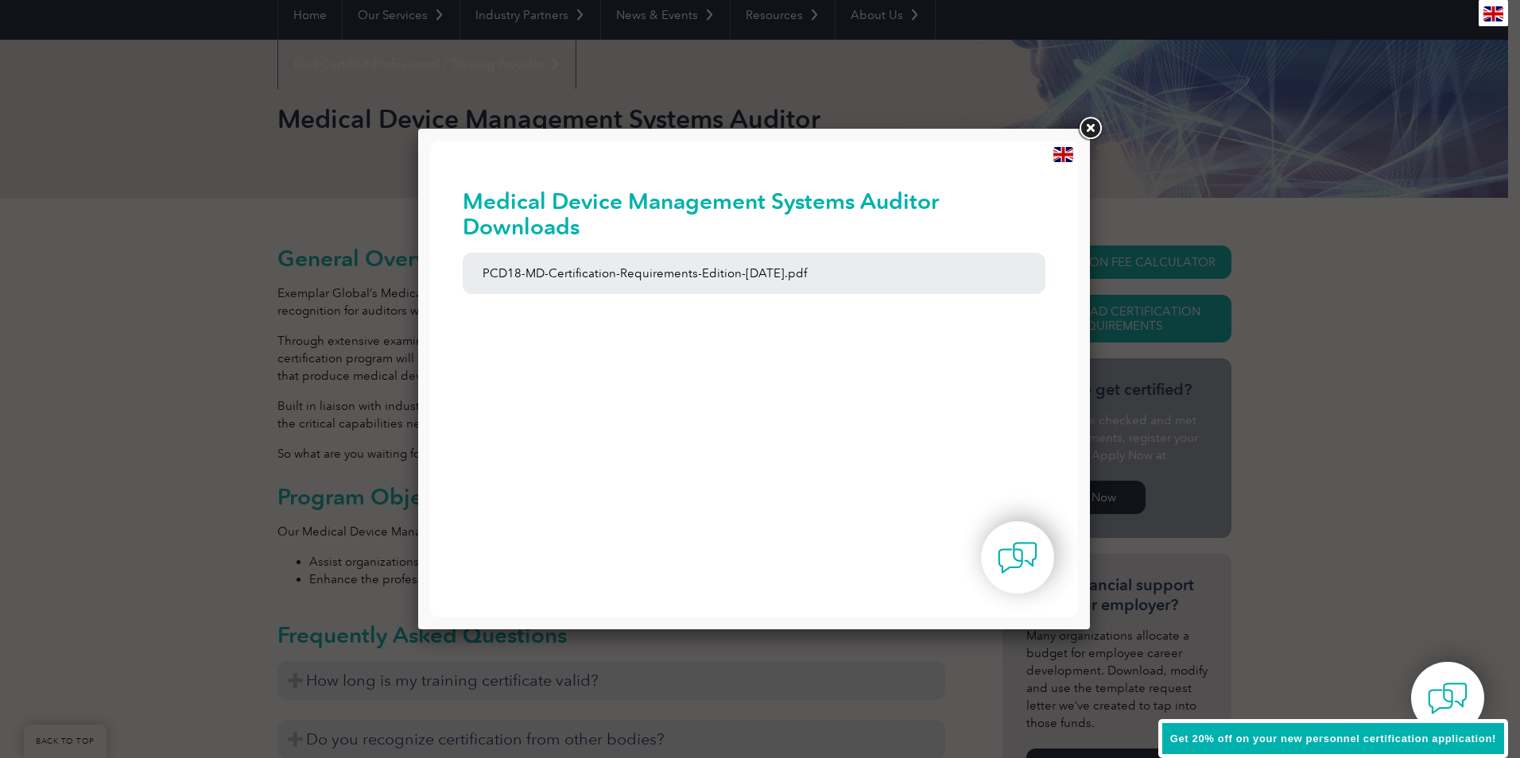
click at [1090, 128] on link at bounding box center [1090, 128] width 29 height 29
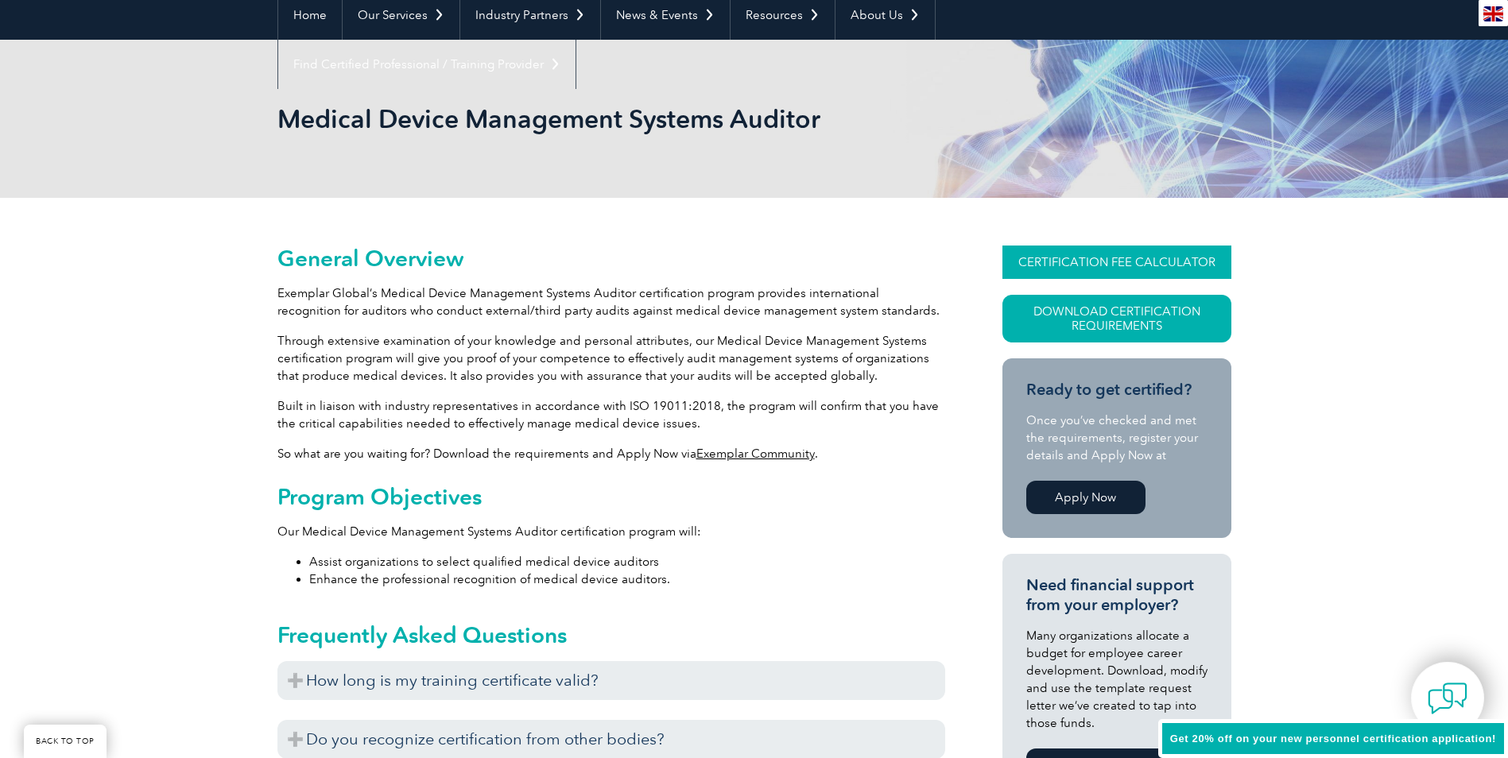
click at [1079, 262] on link "CERTIFICATION FEE CALCULATOR" at bounding box center [1117, 262] width 229 height 33
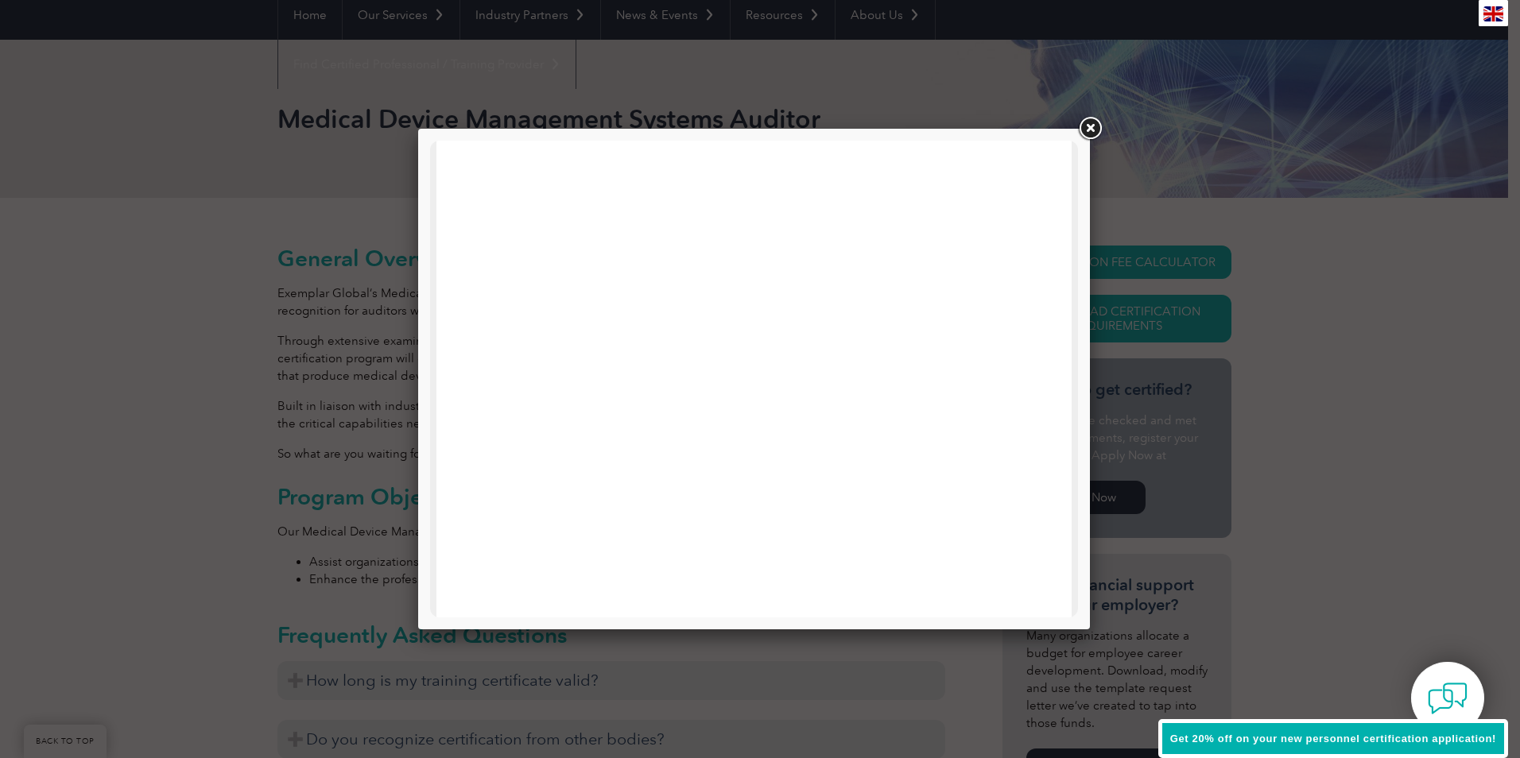
click at [1091, 128] on link at bounding box center [1090, 128] width 29 height 29
